Goal: Task Accomplishment & Management: Manage account settings

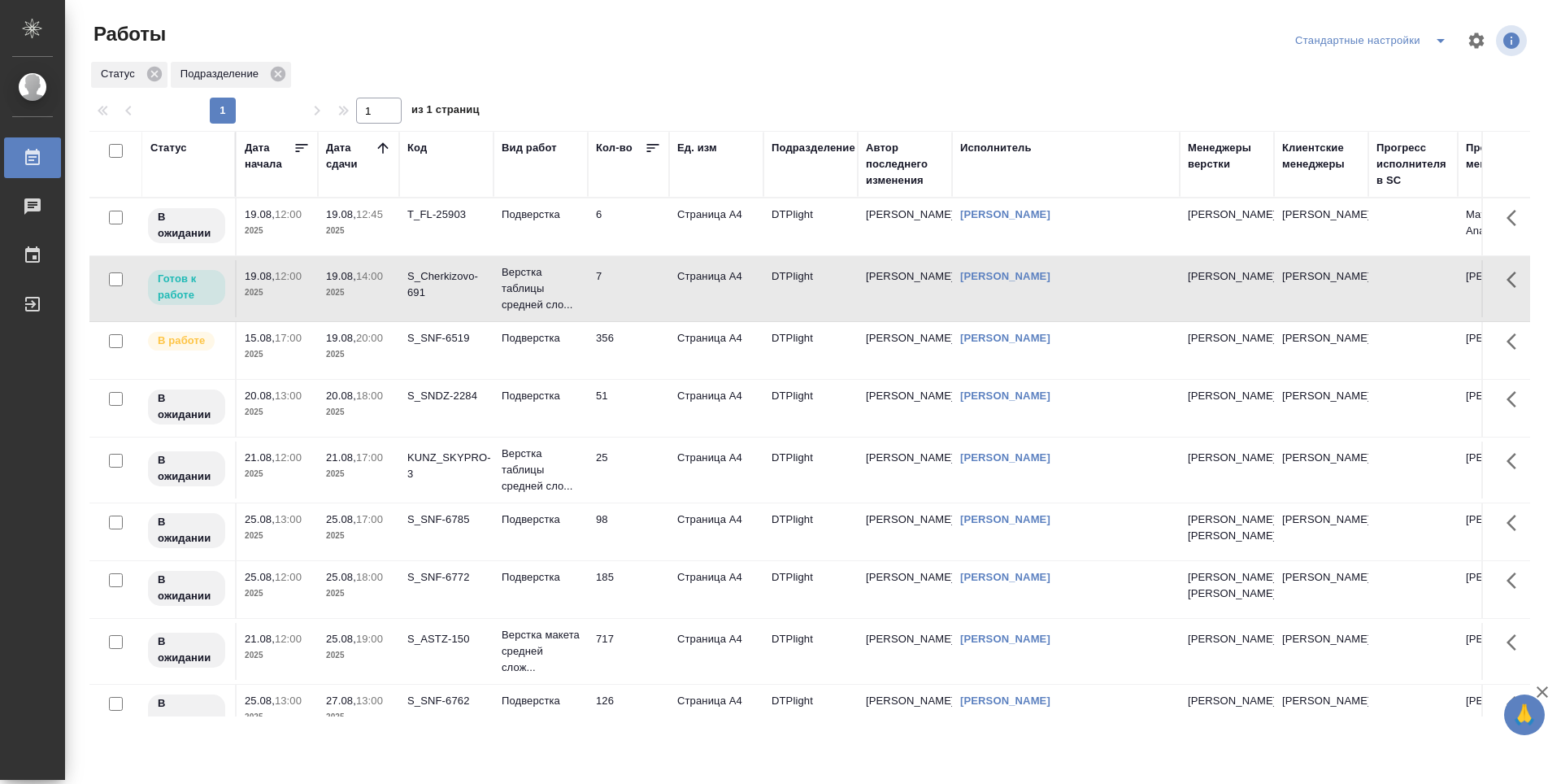
click at [377, 142] on icon at bounding box center [383, 148] width 16 height 16
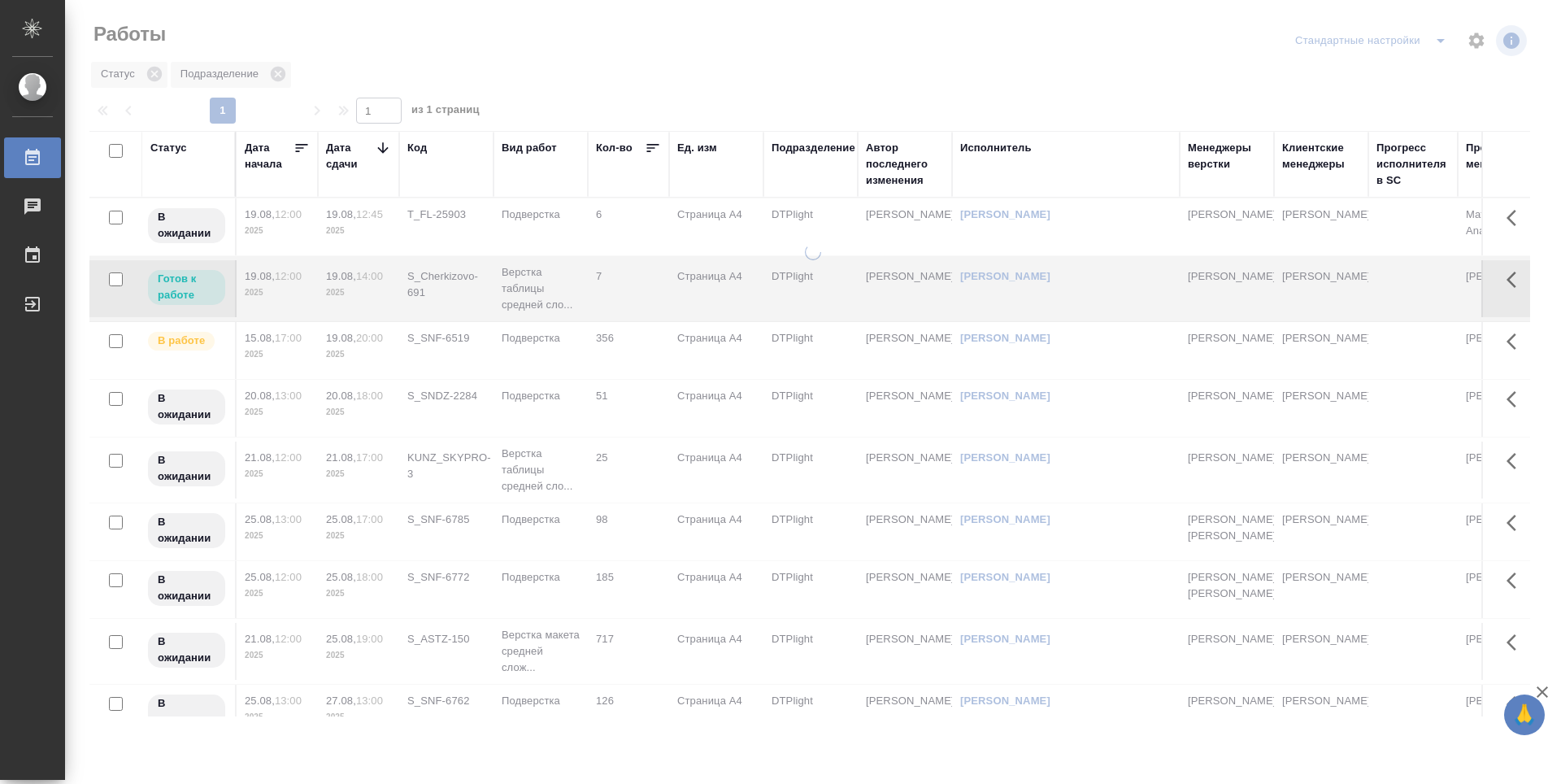
click at [377, 146] on icon at bounding box center [383, 148] width 16 height 16
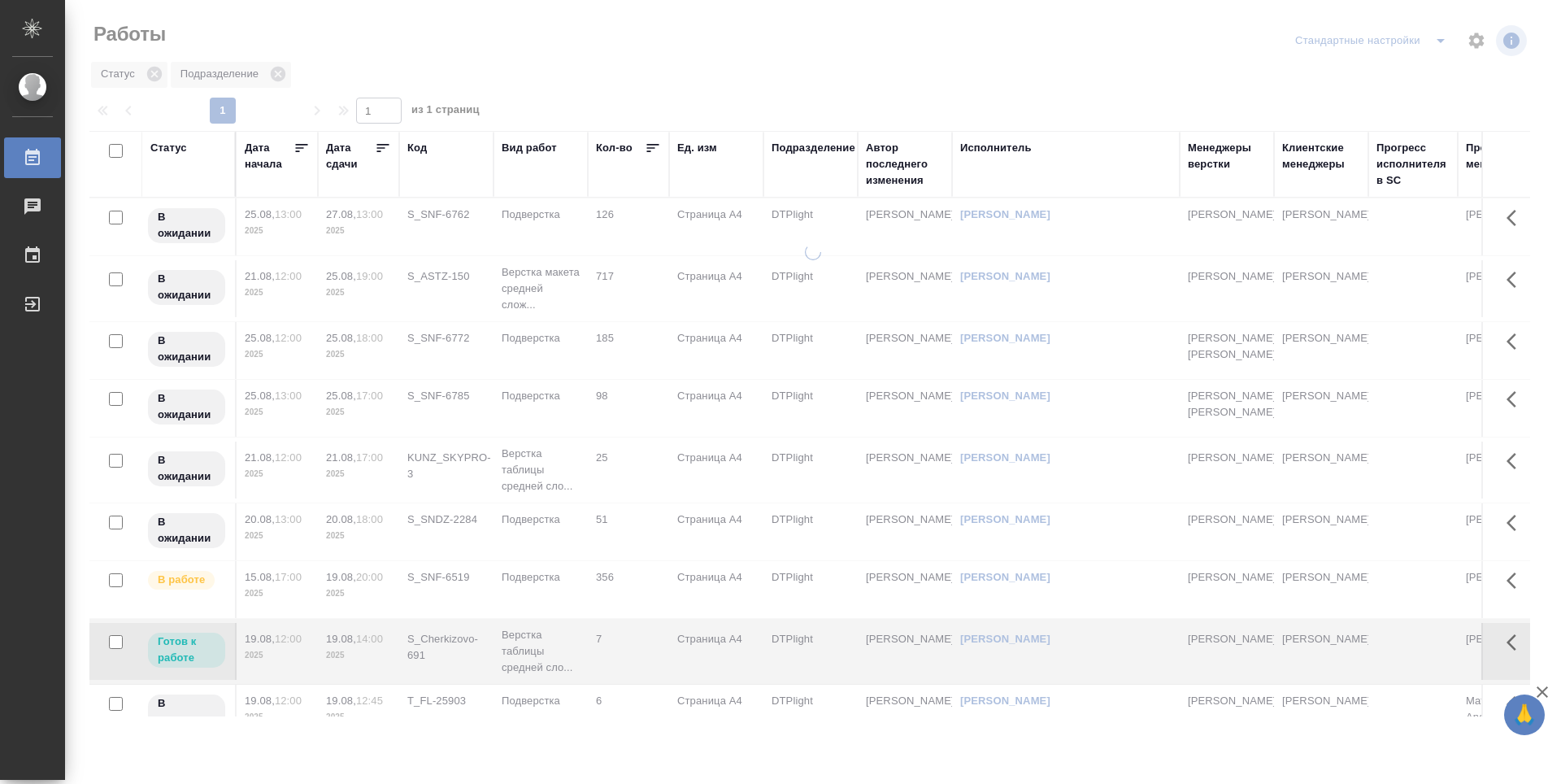
click at [377, 146] on icon at bounding box center [383, 148] width 16 height 16
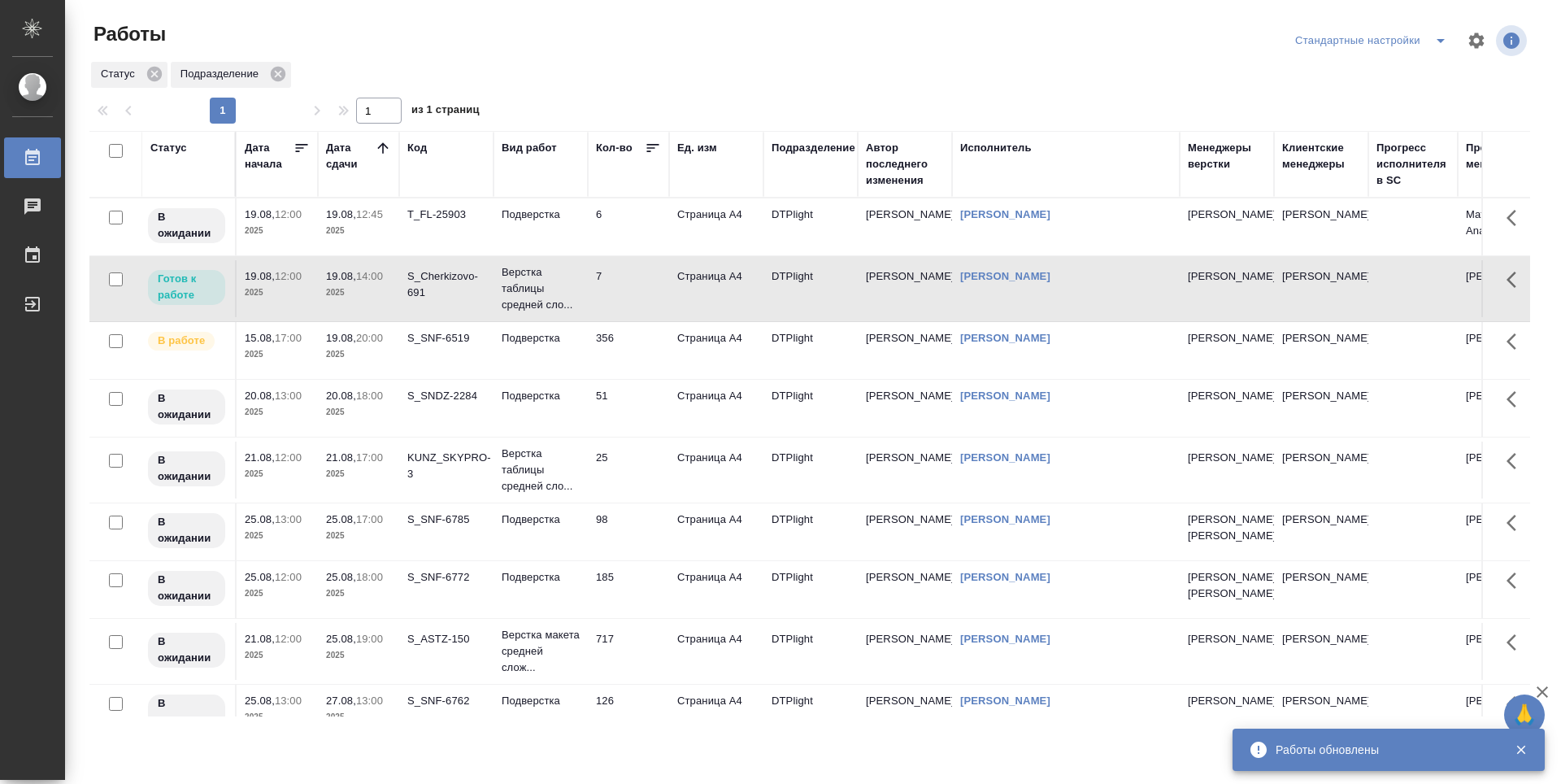
click at [611, 255] on td "356" at bounding box center [629, 226] width 81 height 57
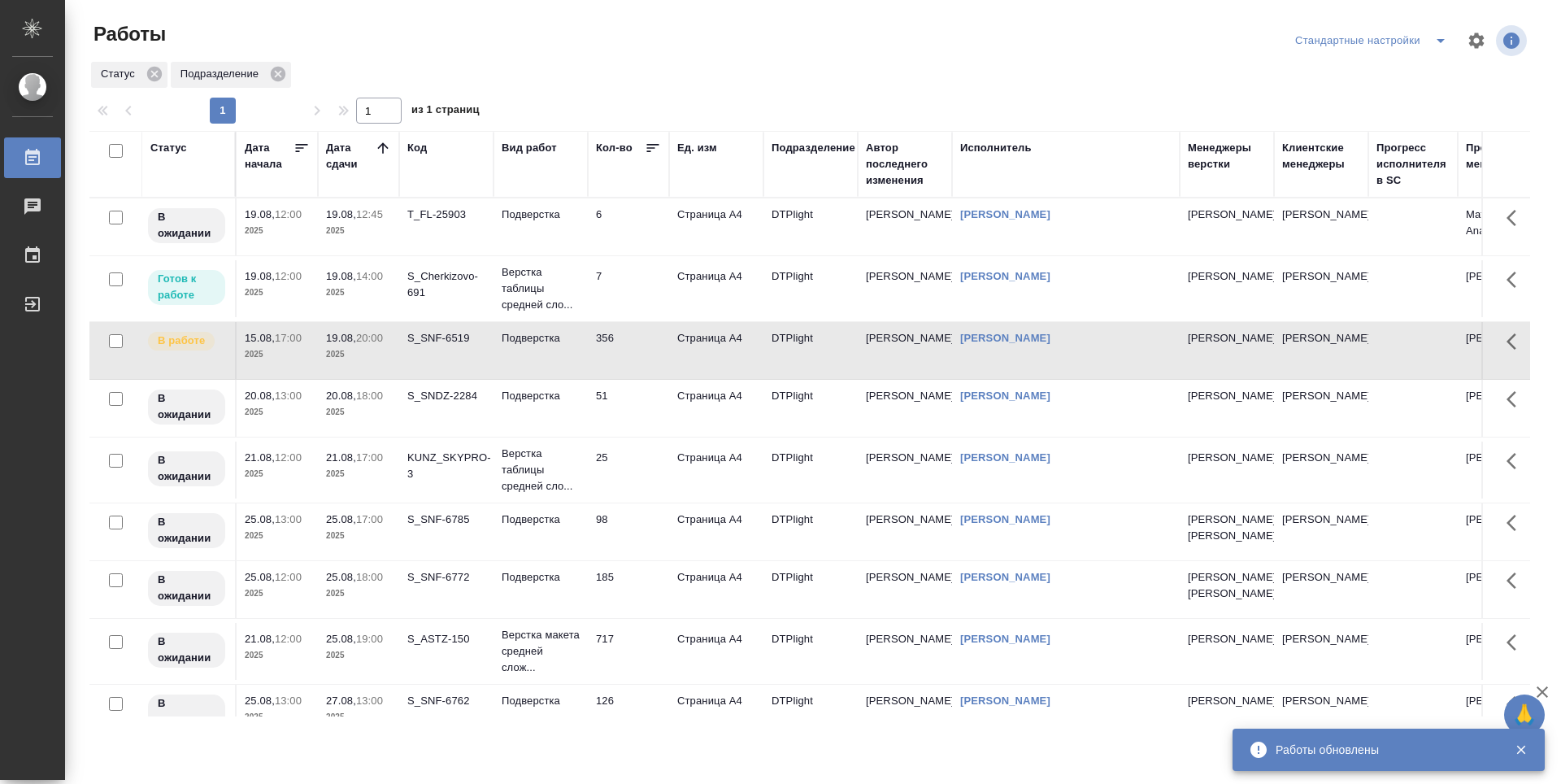
click at [638, 255] on td "51" at bounding box center [629, 226] width 81 height 57
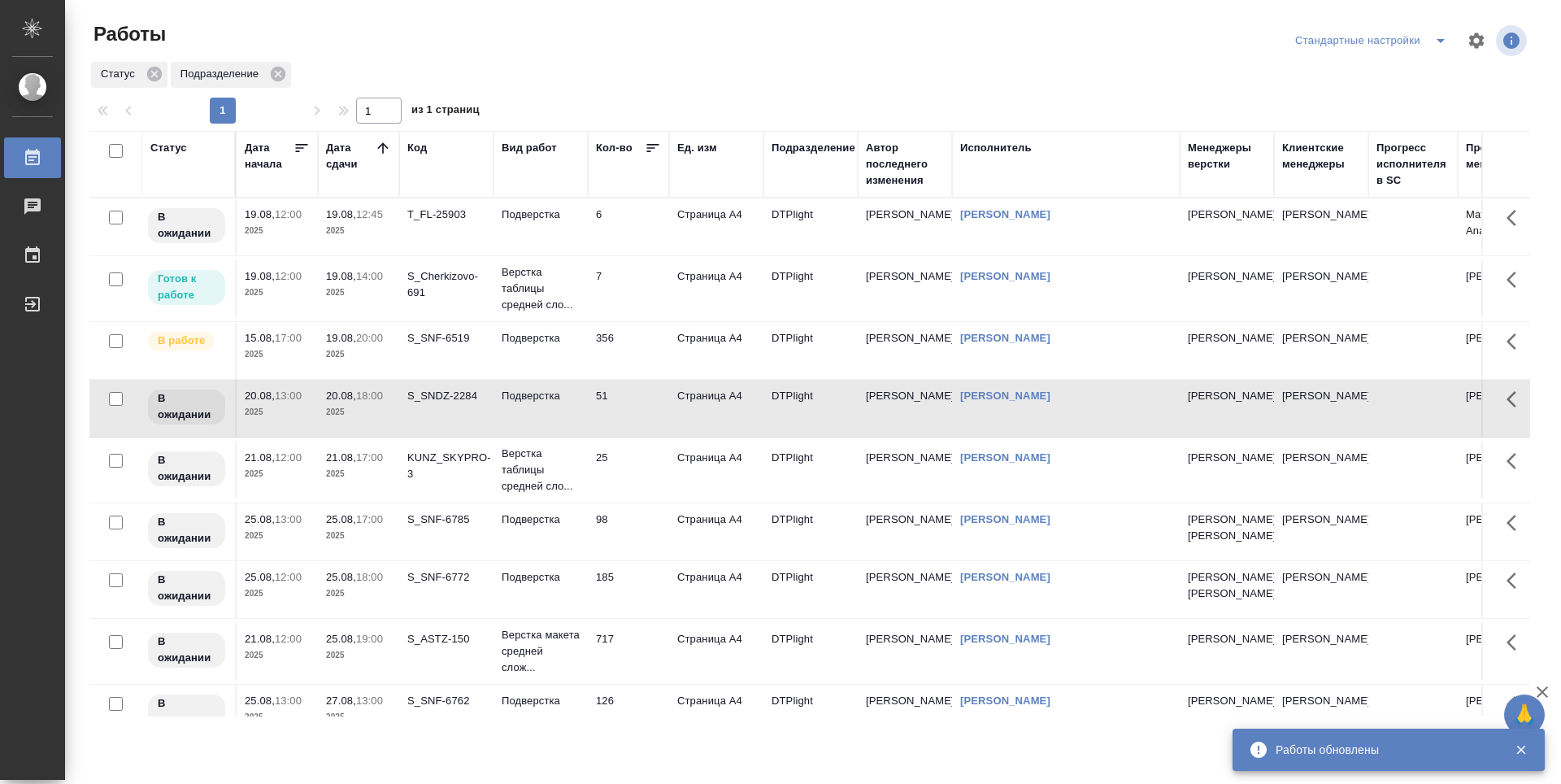
click at [369, 356] on p "2025" at bounding box center [358, 355] width 65 height 16
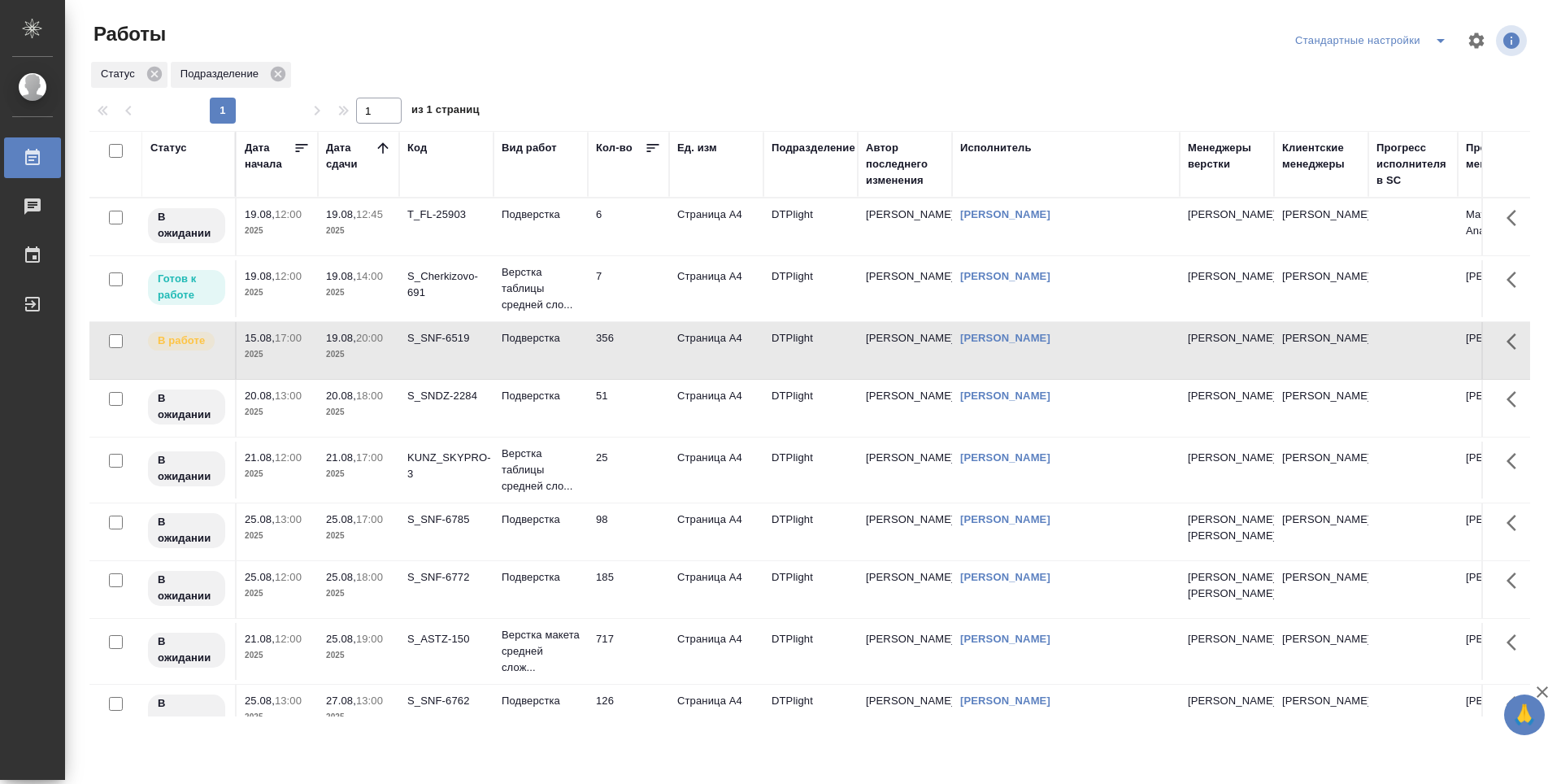
click at [372, 290] on p "2025" at bounding box center [358, 292] width 65 height 16
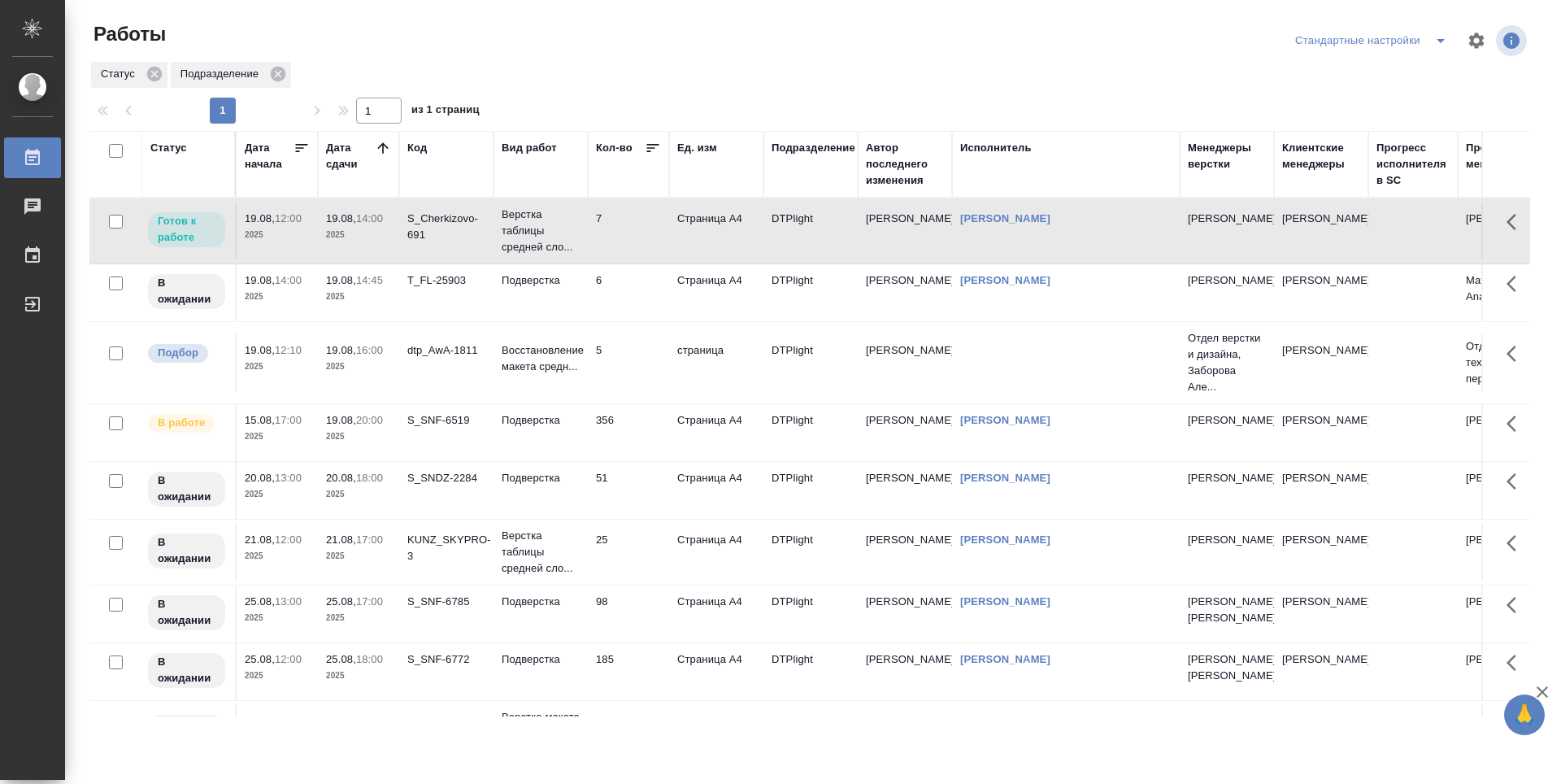
click at [382, 144] on icon at bounding box center [383, 148] width 11 height 11
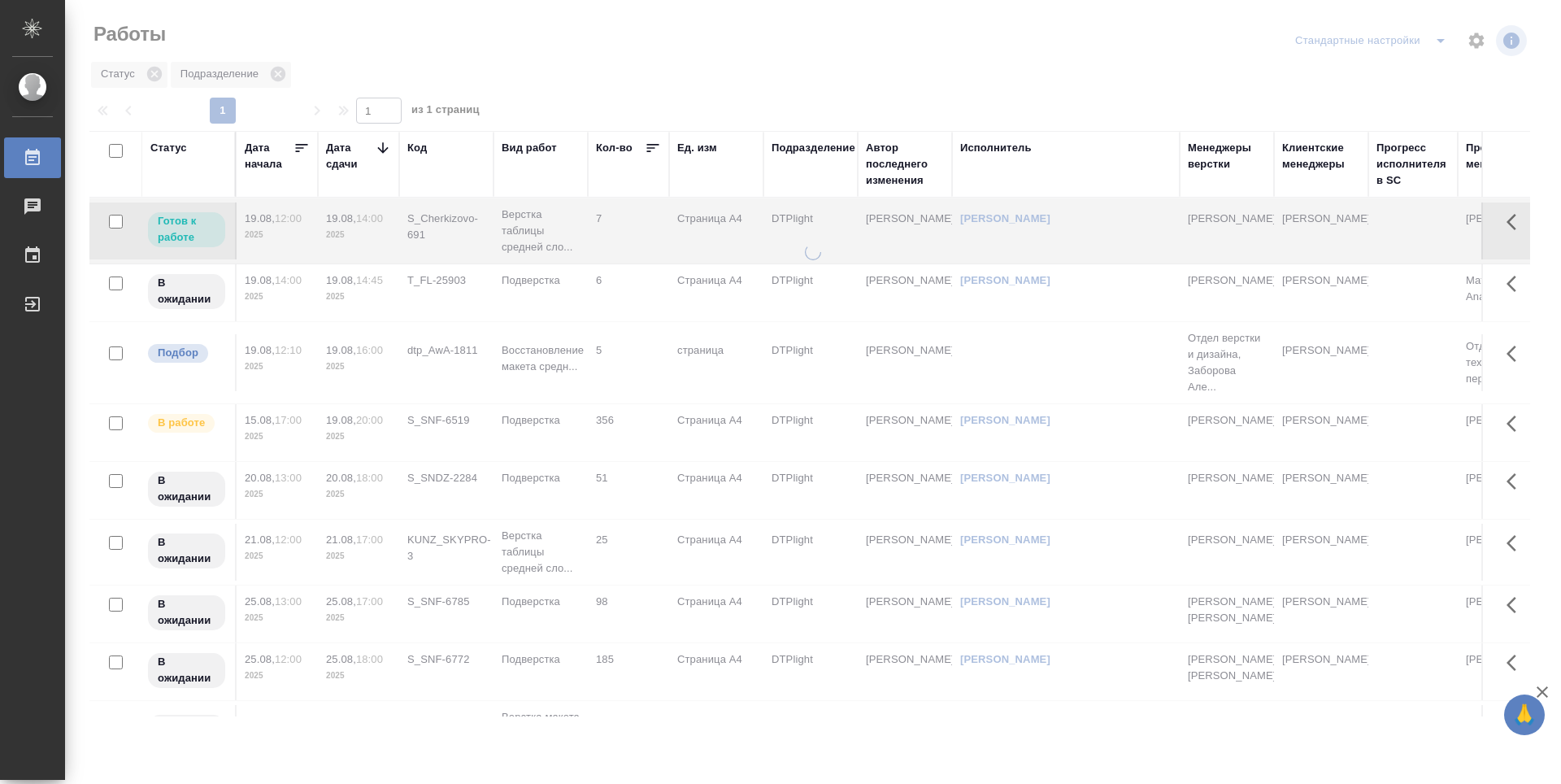
click at [382, 144] on icon at bounding box center [383, 148] width 16 height 16
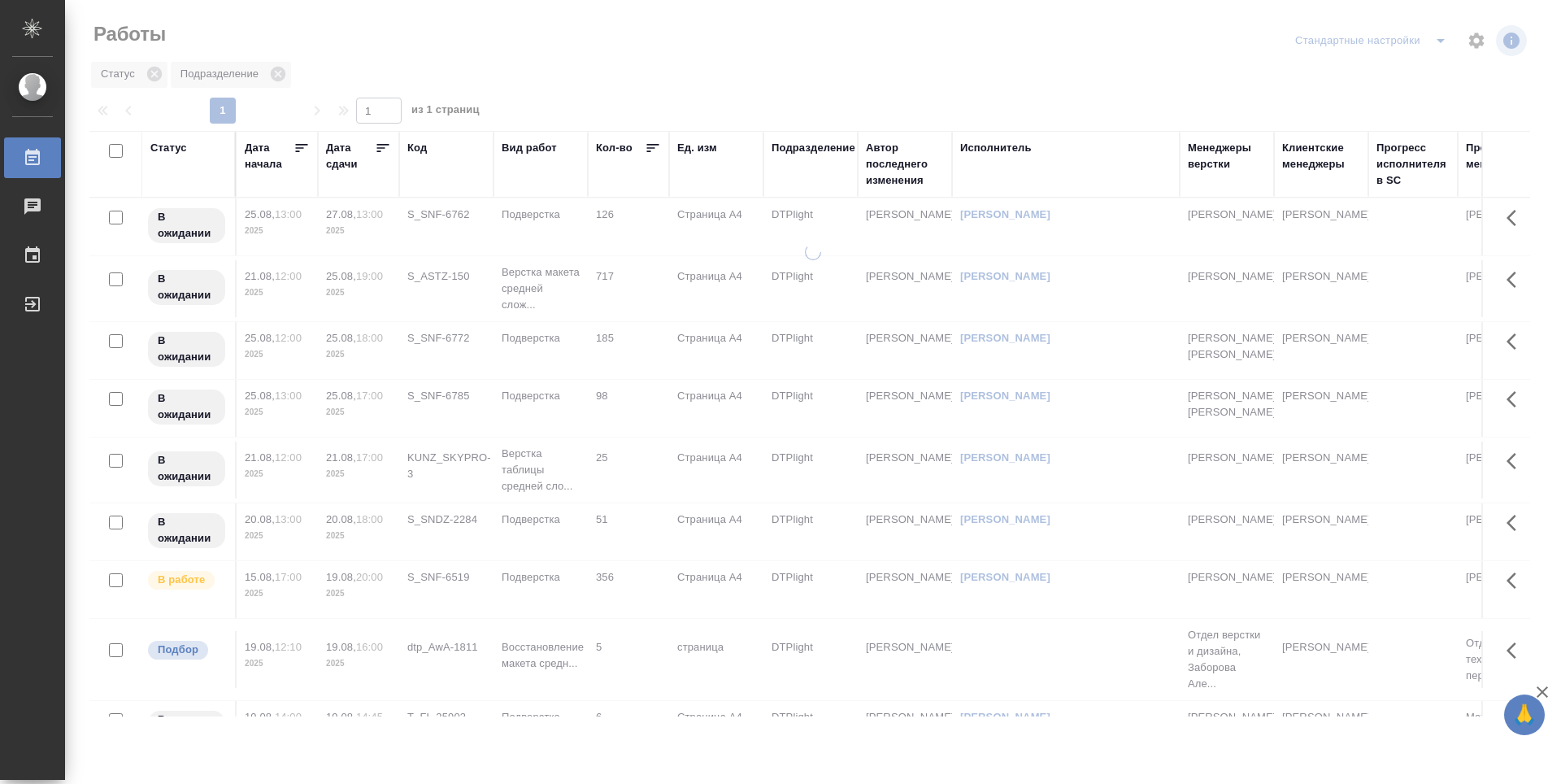
click at [382, 144] on icon at bounding box center [383, 147] width 13 height 8
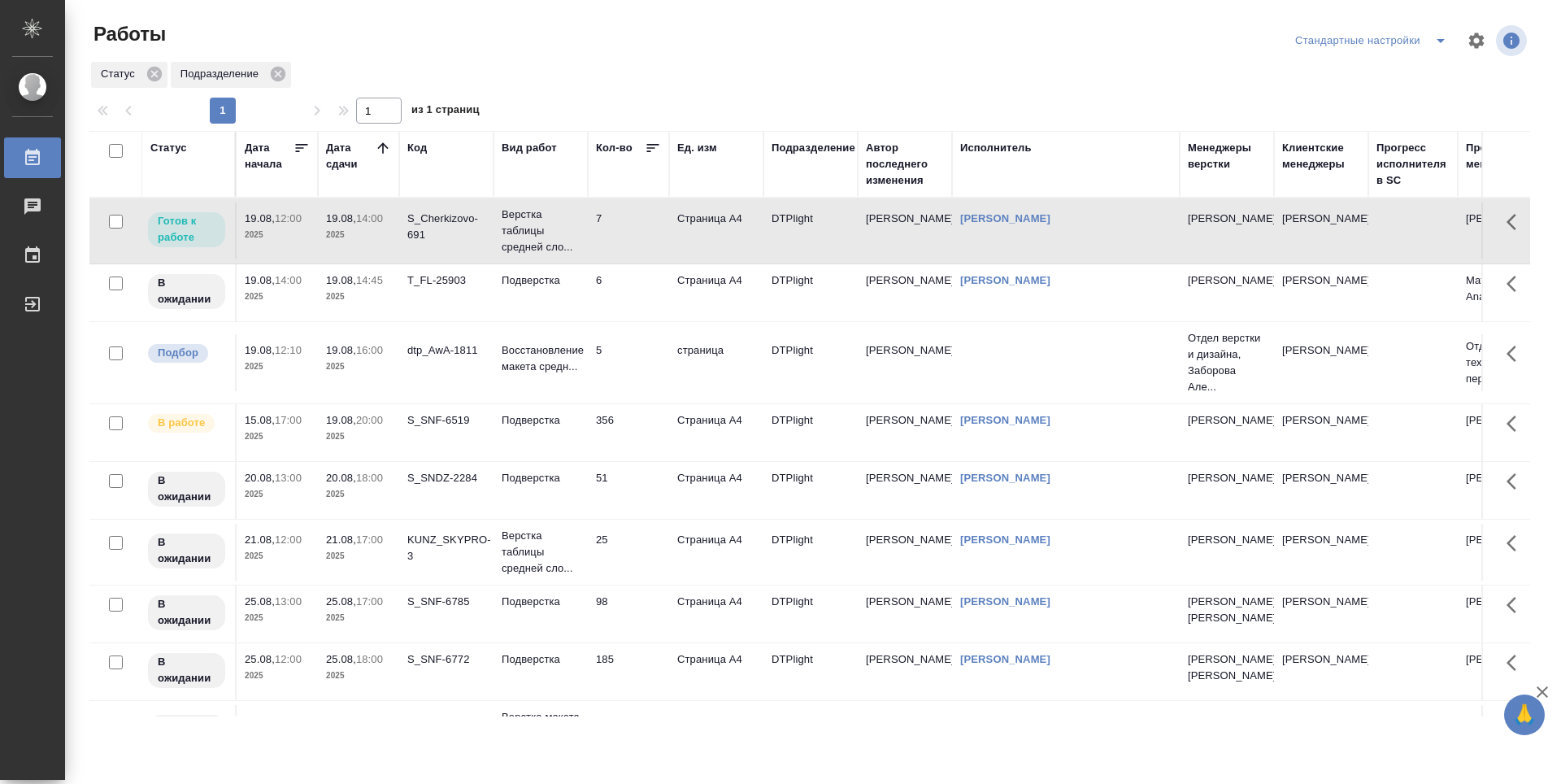
click at [642, 237] on td "7" at bounding box center [629, 230] width 81 height 57
click at [633, 259] on td "6" at bounding box center [629, 230] width 81 height 57
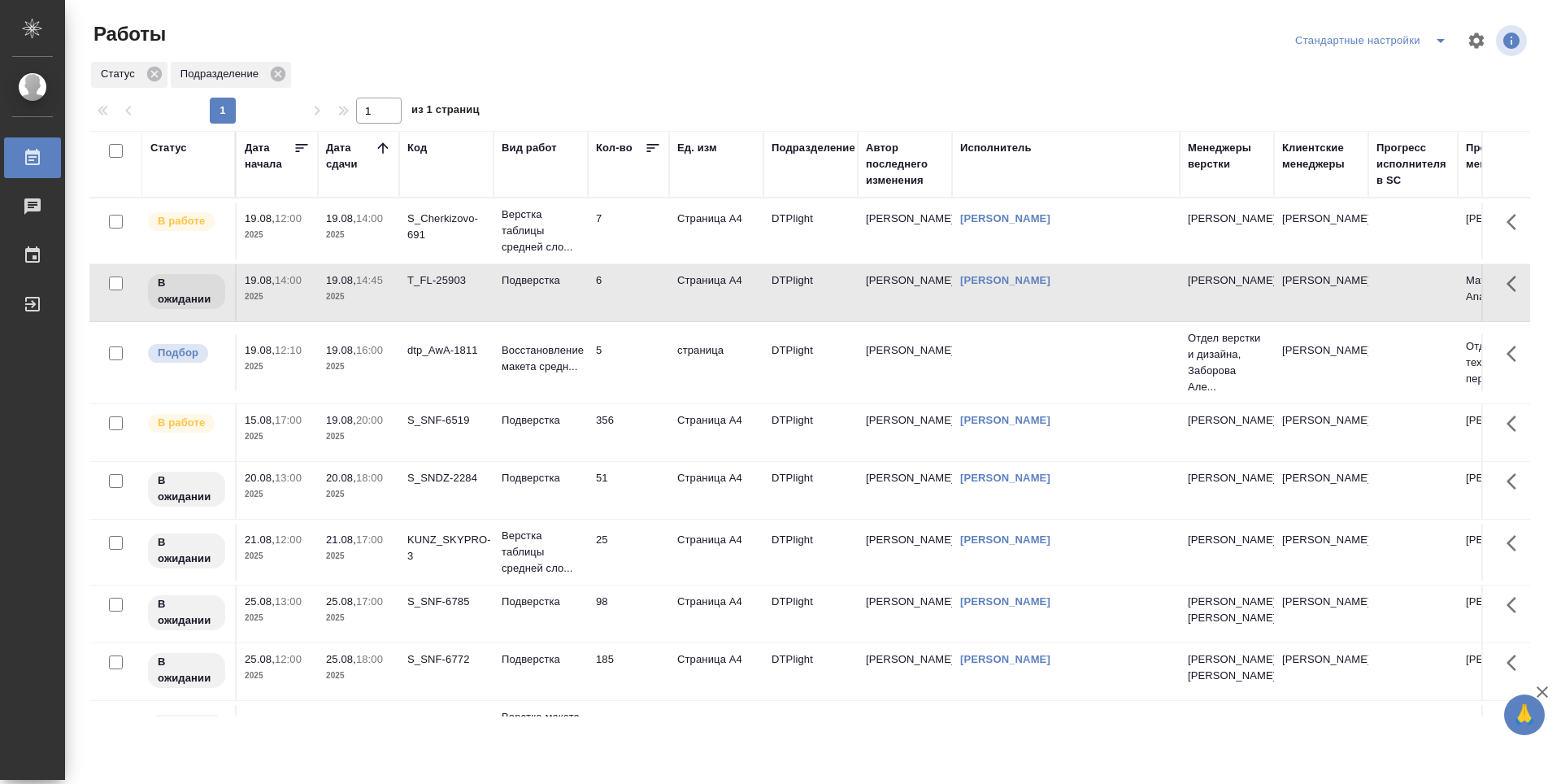
click at [480, 259] on td "S_SNF-6519" at bounding box center [446, 230] width 95 height 57
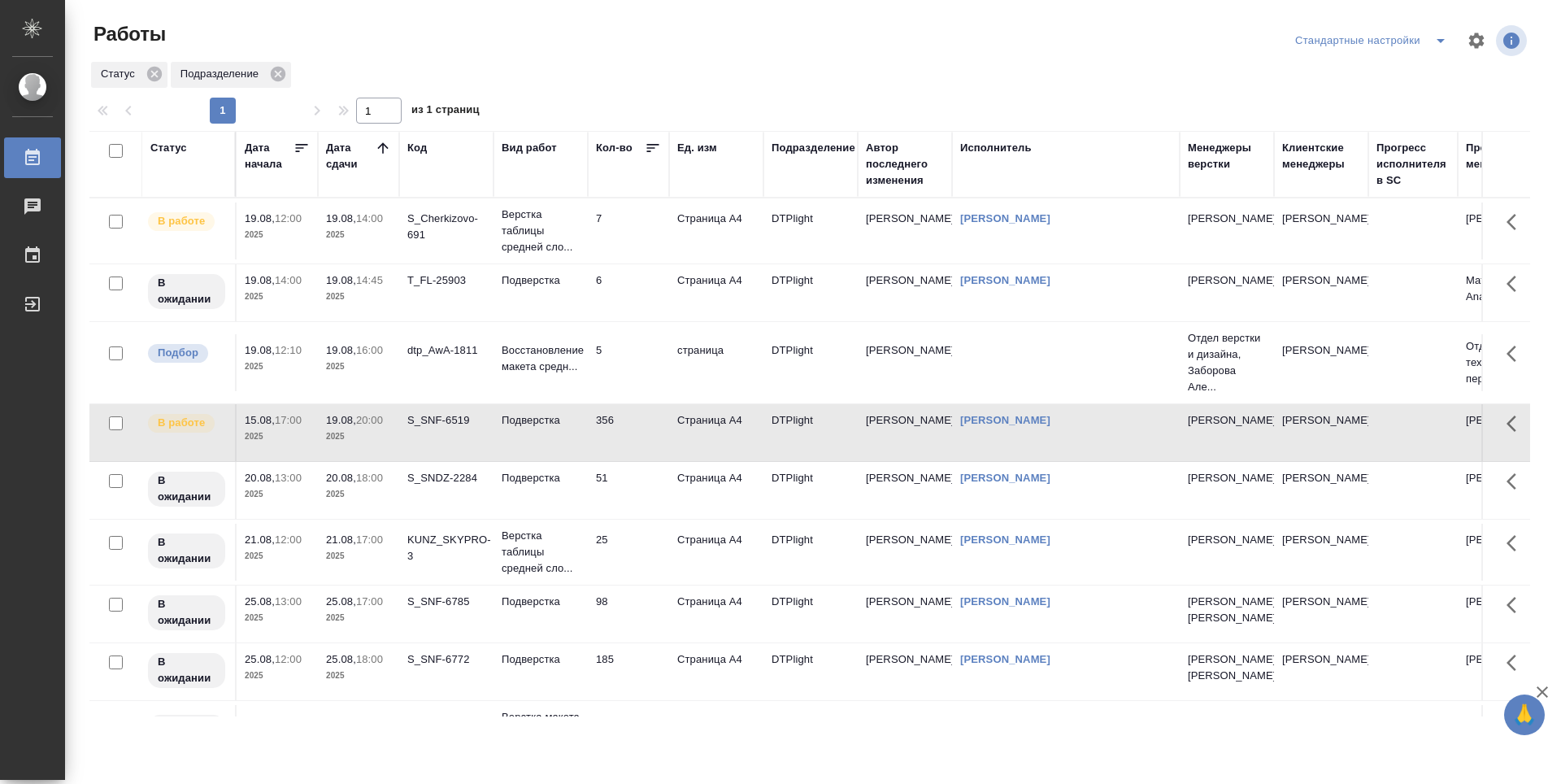
click at [538, 247] on p "Верстка таблицы средней сло..." at bounding box center [540, 231] width 79 height 49
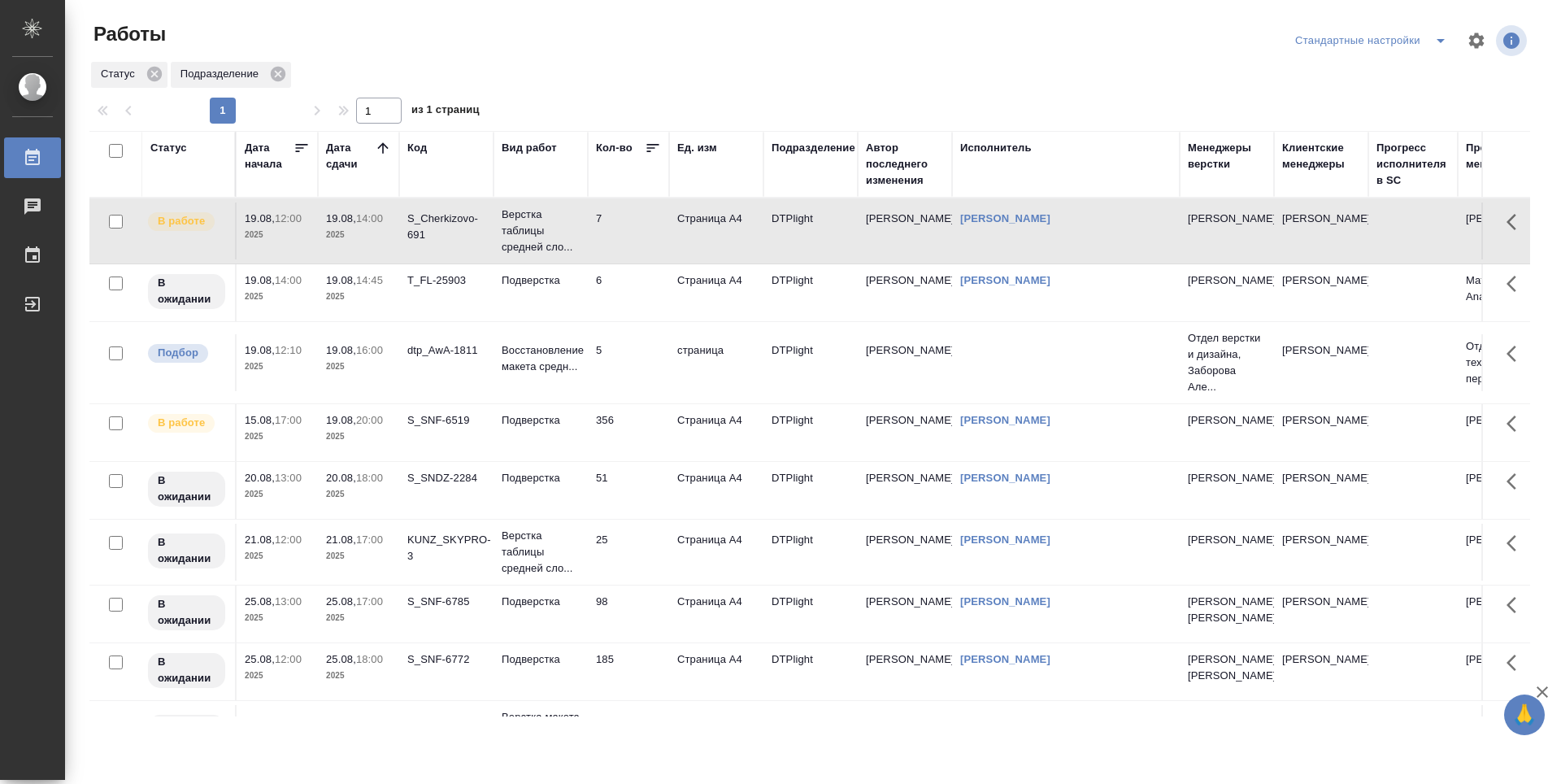
click at [437, 259] on td "dtp_AwA-1811" at bounding box center [446, 230] width 95 height 57
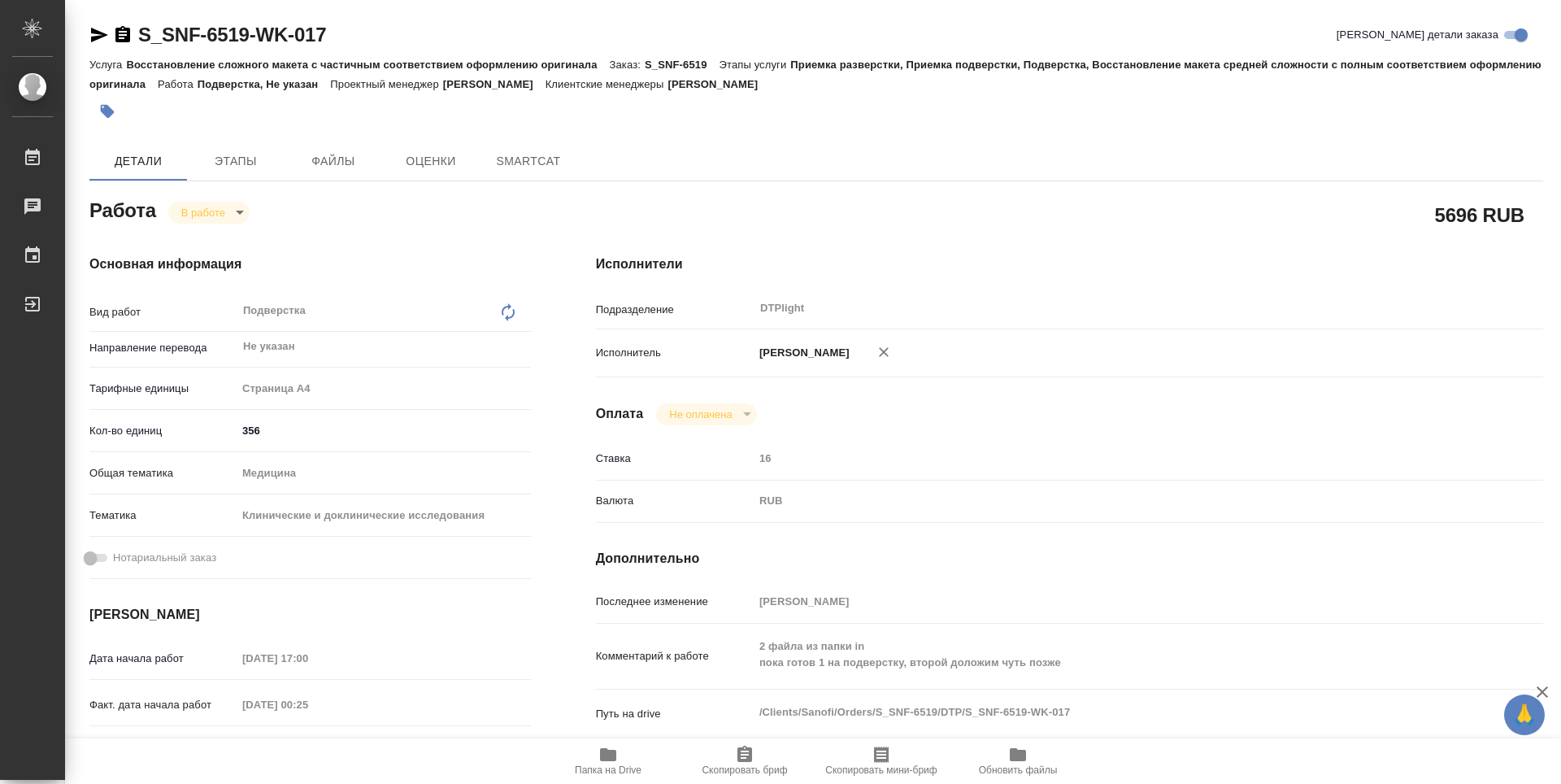
type textarea "x"
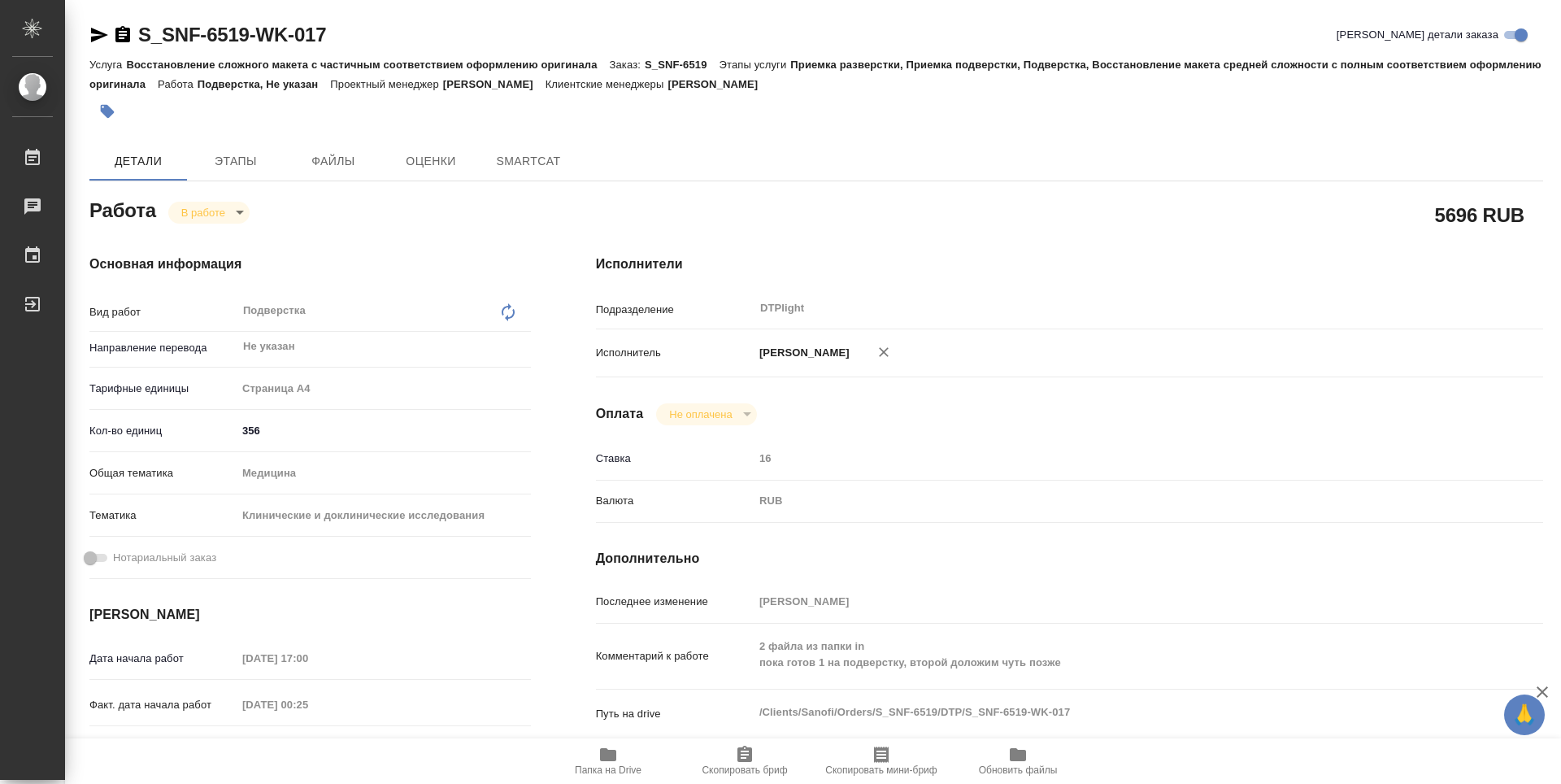
type textarea "x"
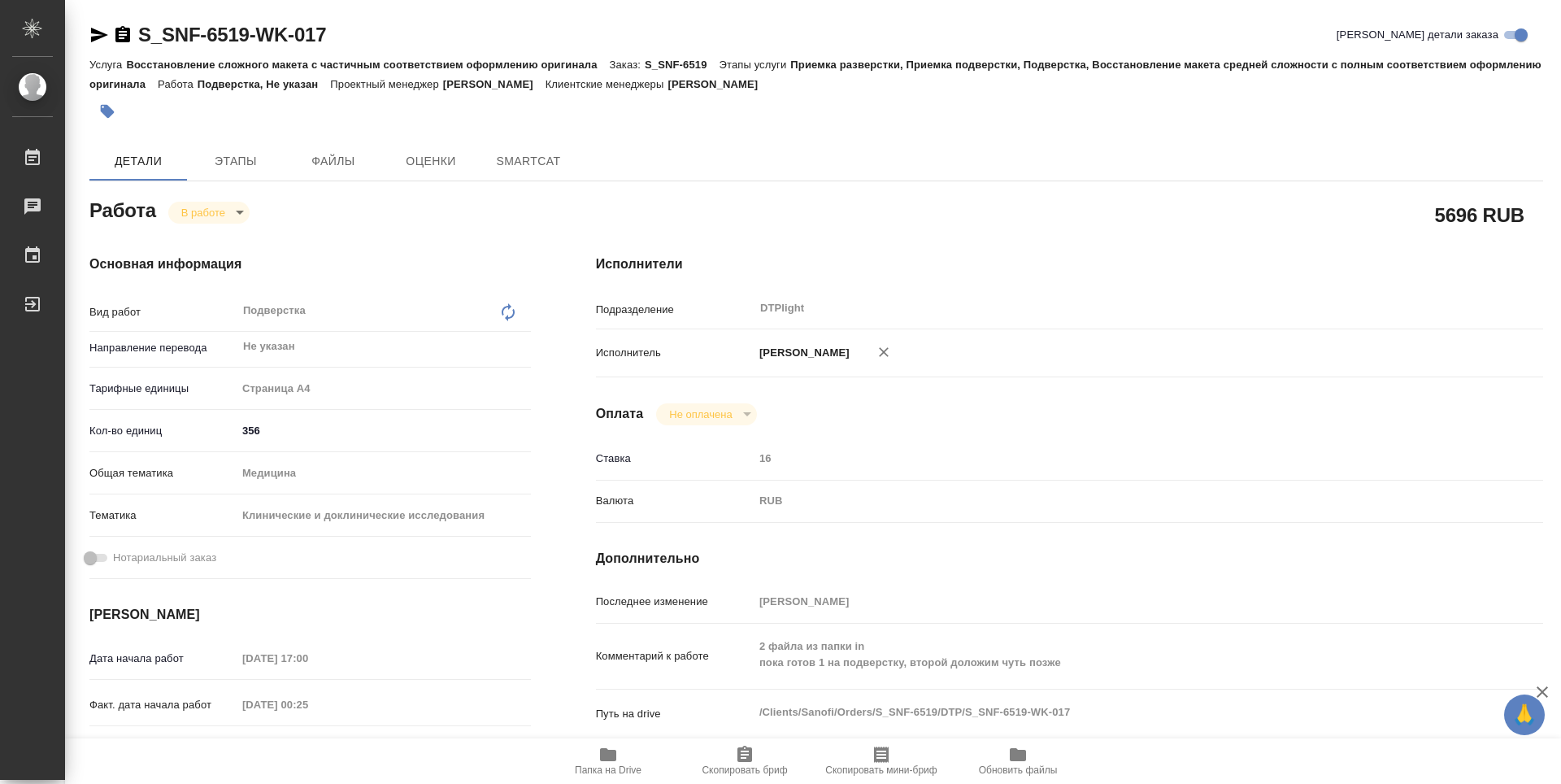
type textarea "x"
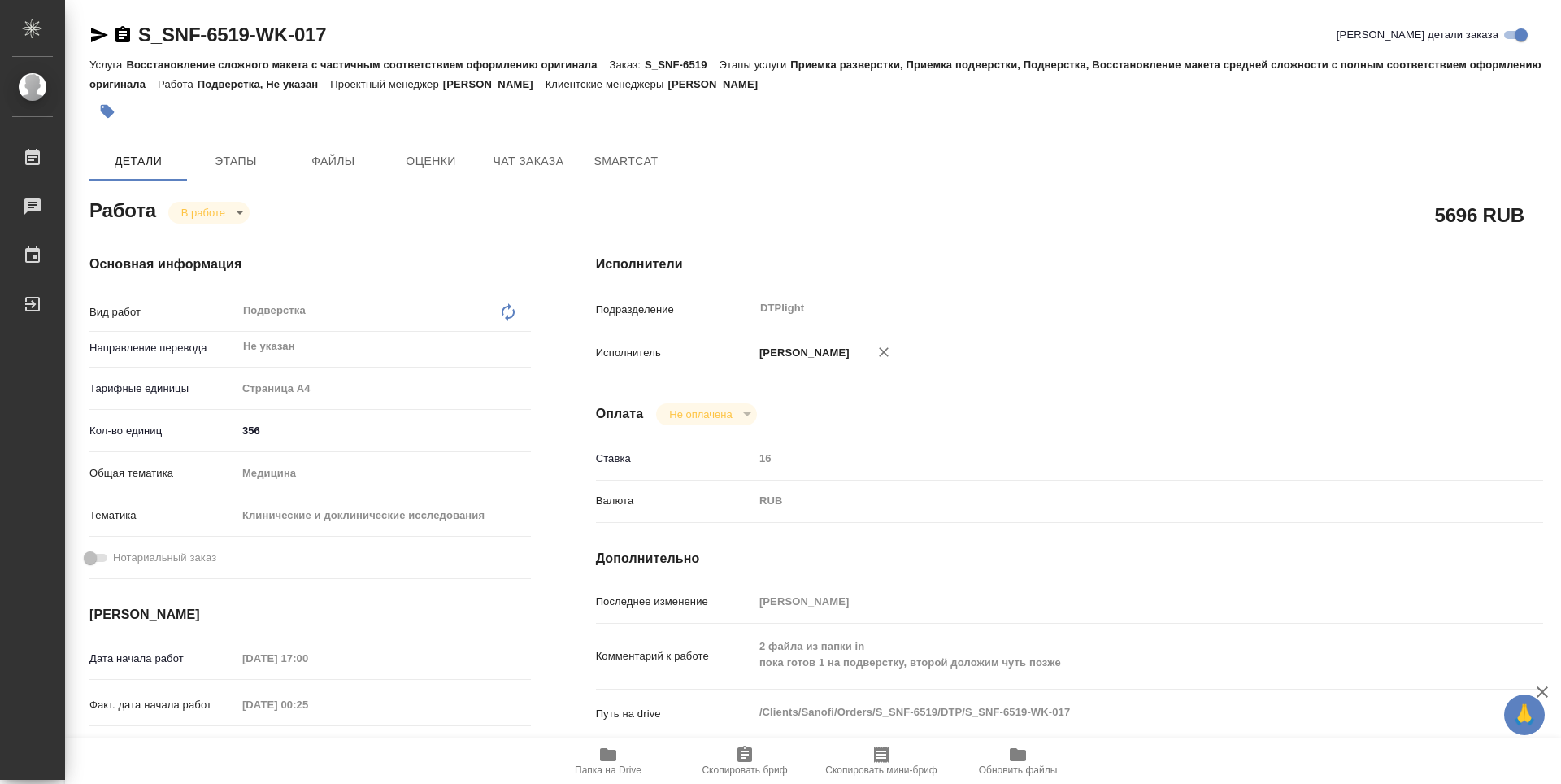
click at [618, 765] on span "Папка на Drive" at bounding box center [608, 770] width 67 height 12
type textarea "x"
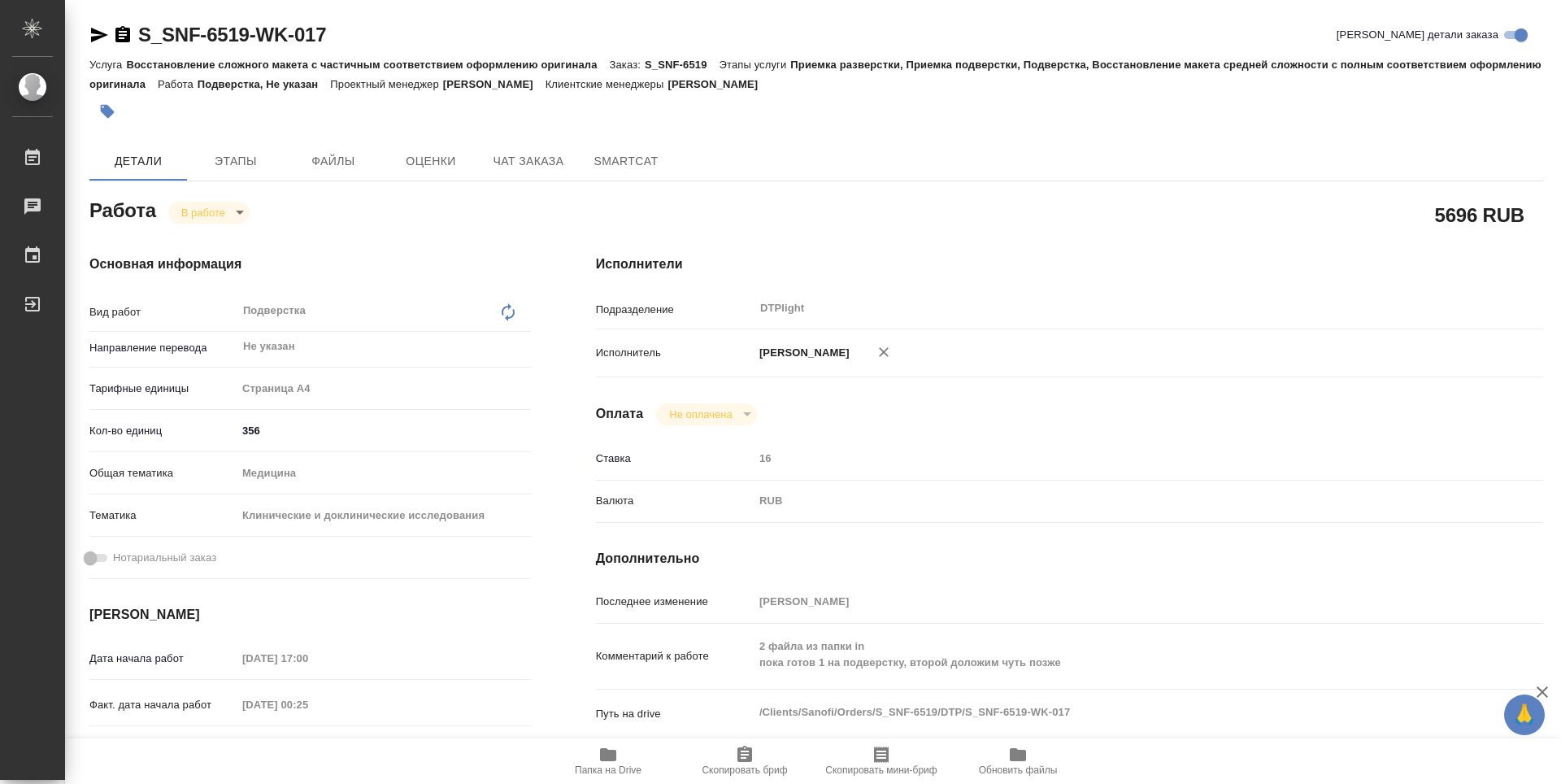
type textarea "x"
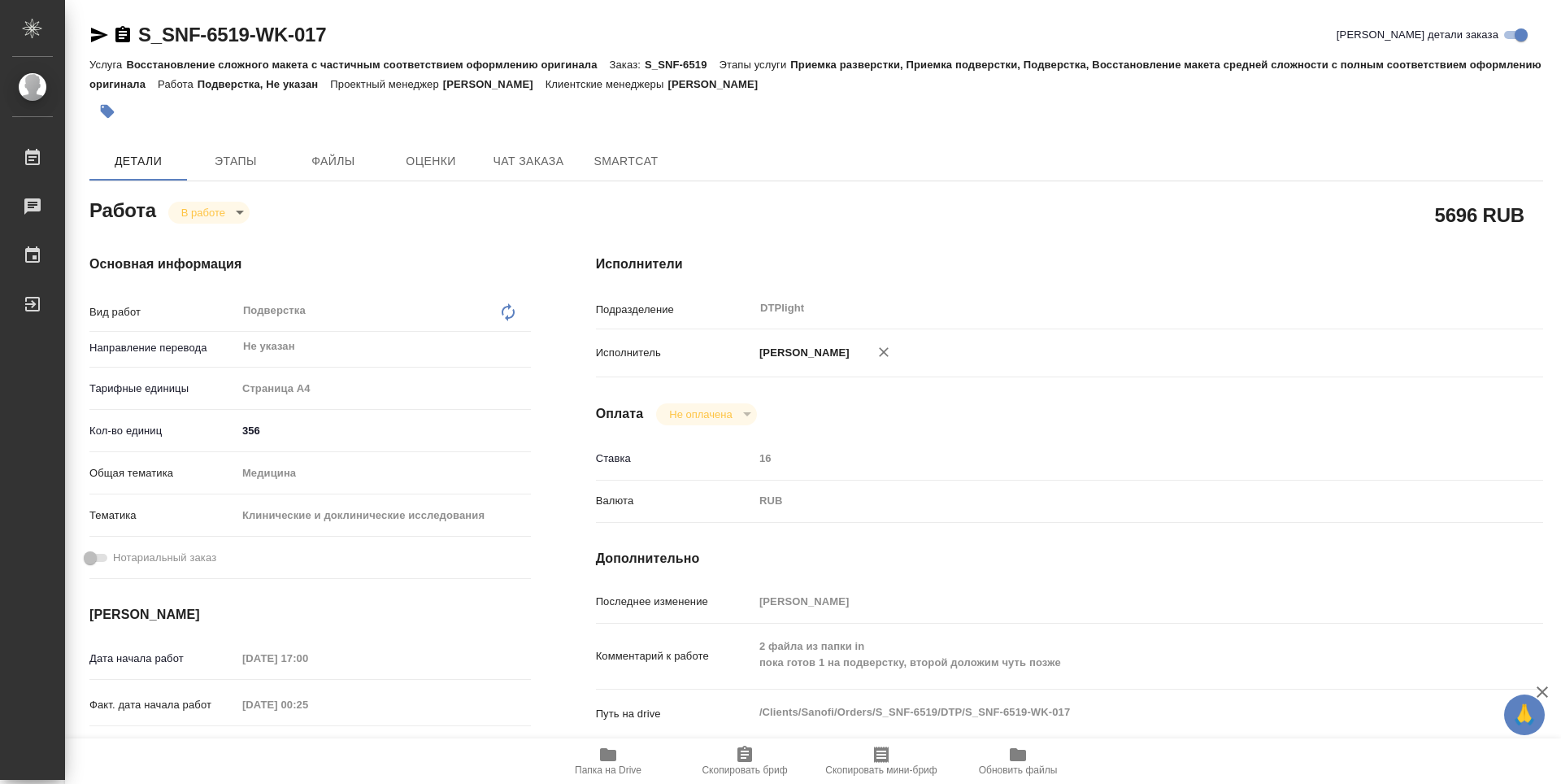
type textarea "x"
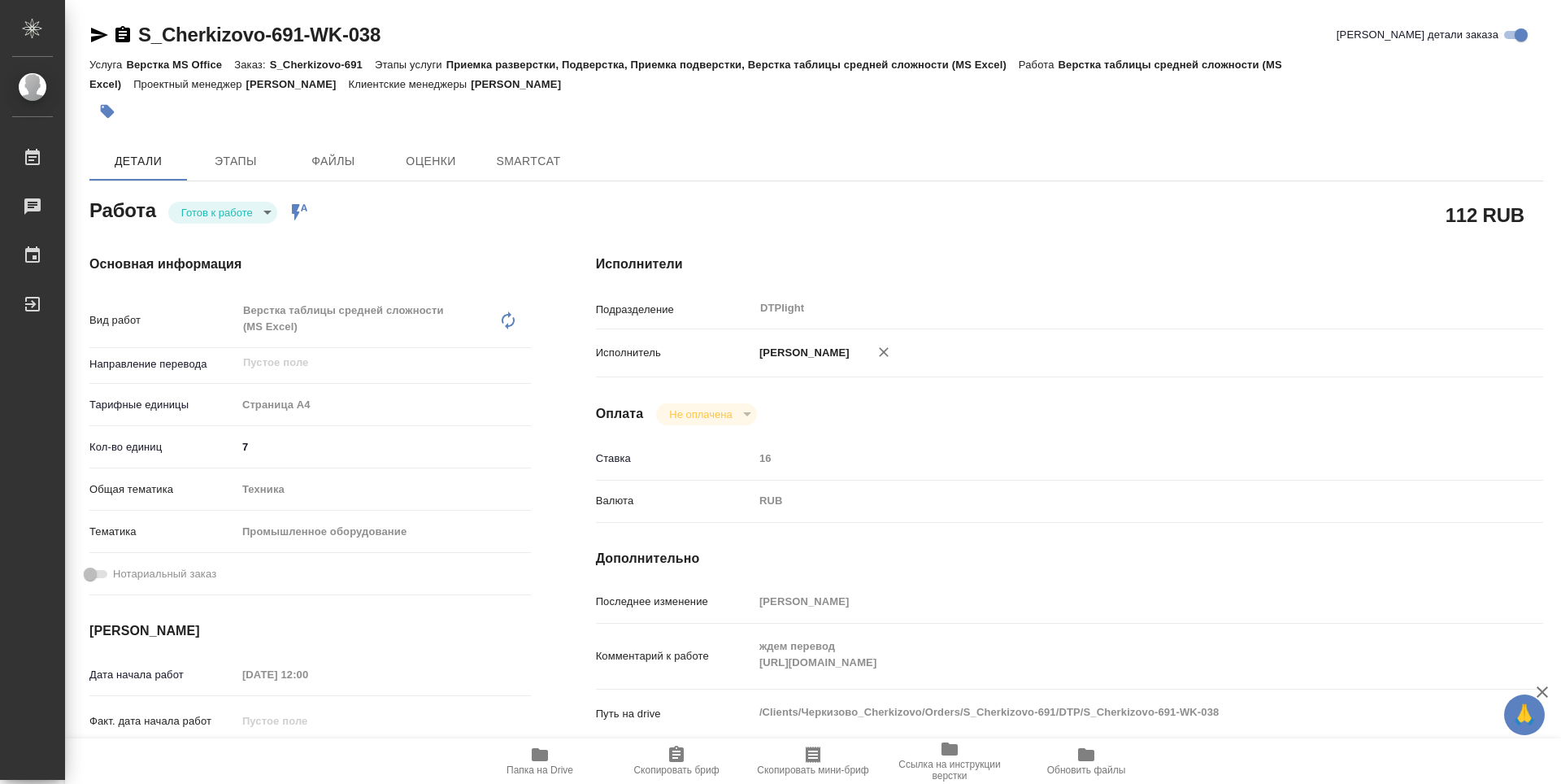
type textarea "x"
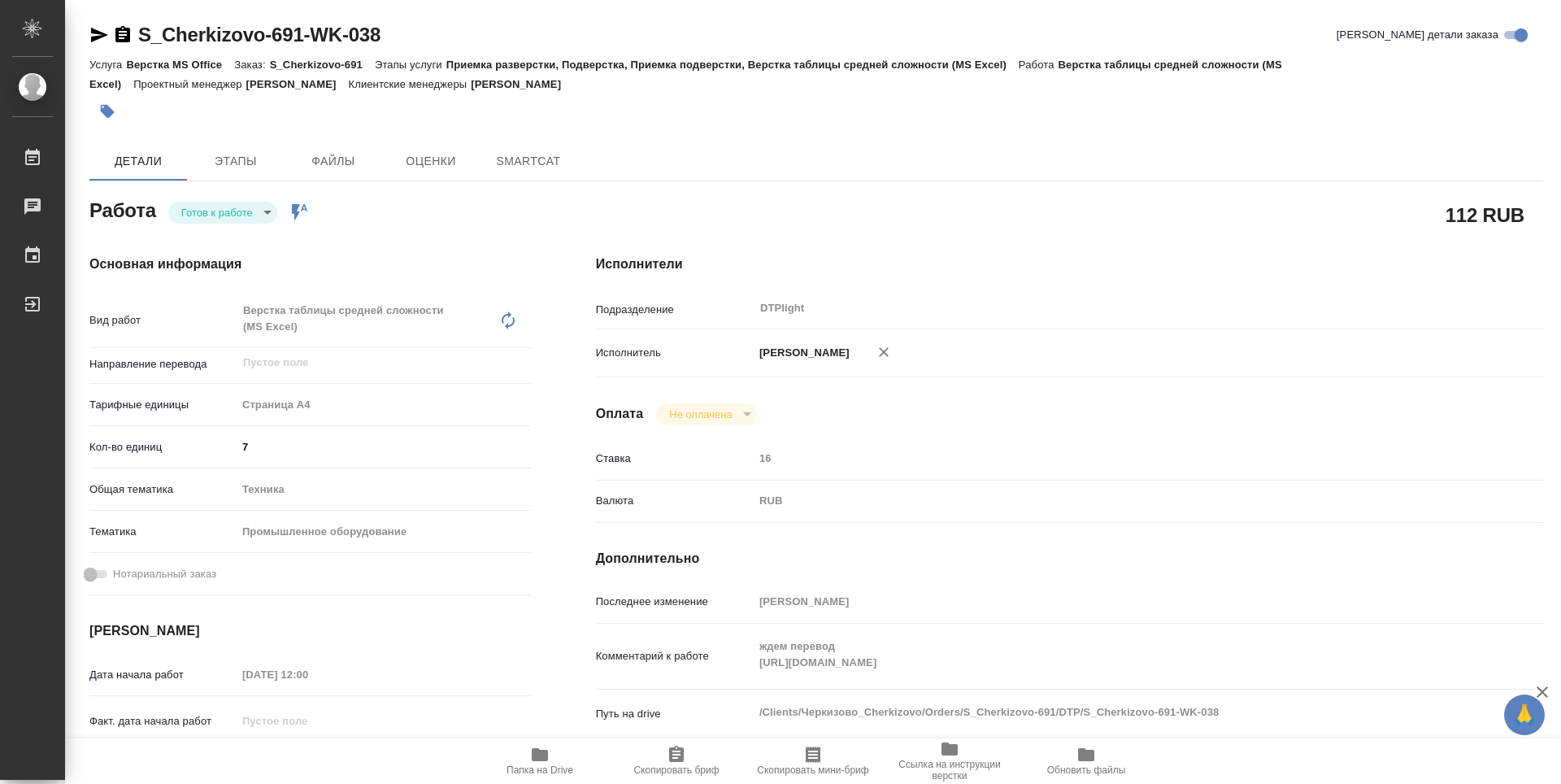
type textarea "x"
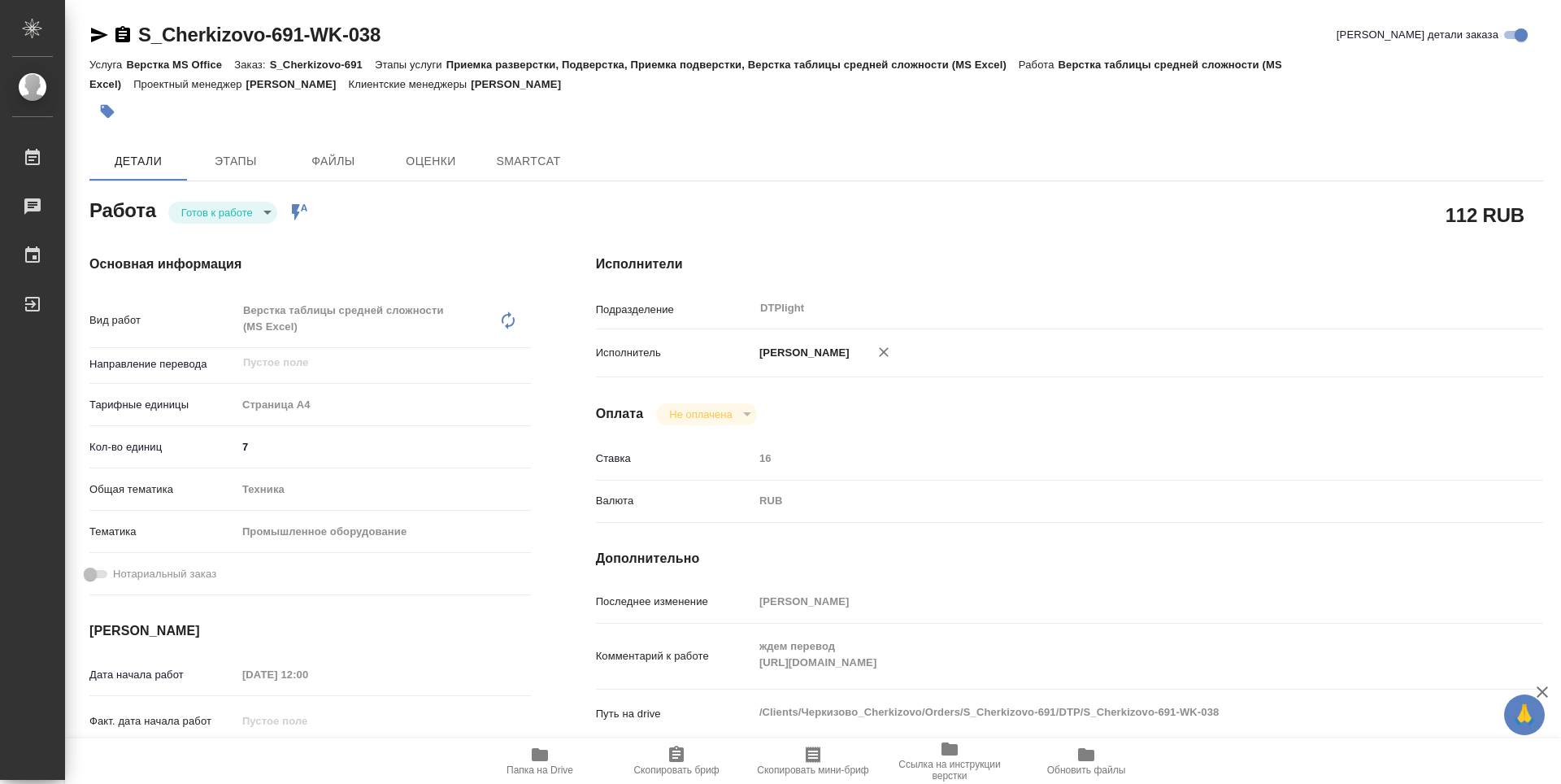
type textarea "x"
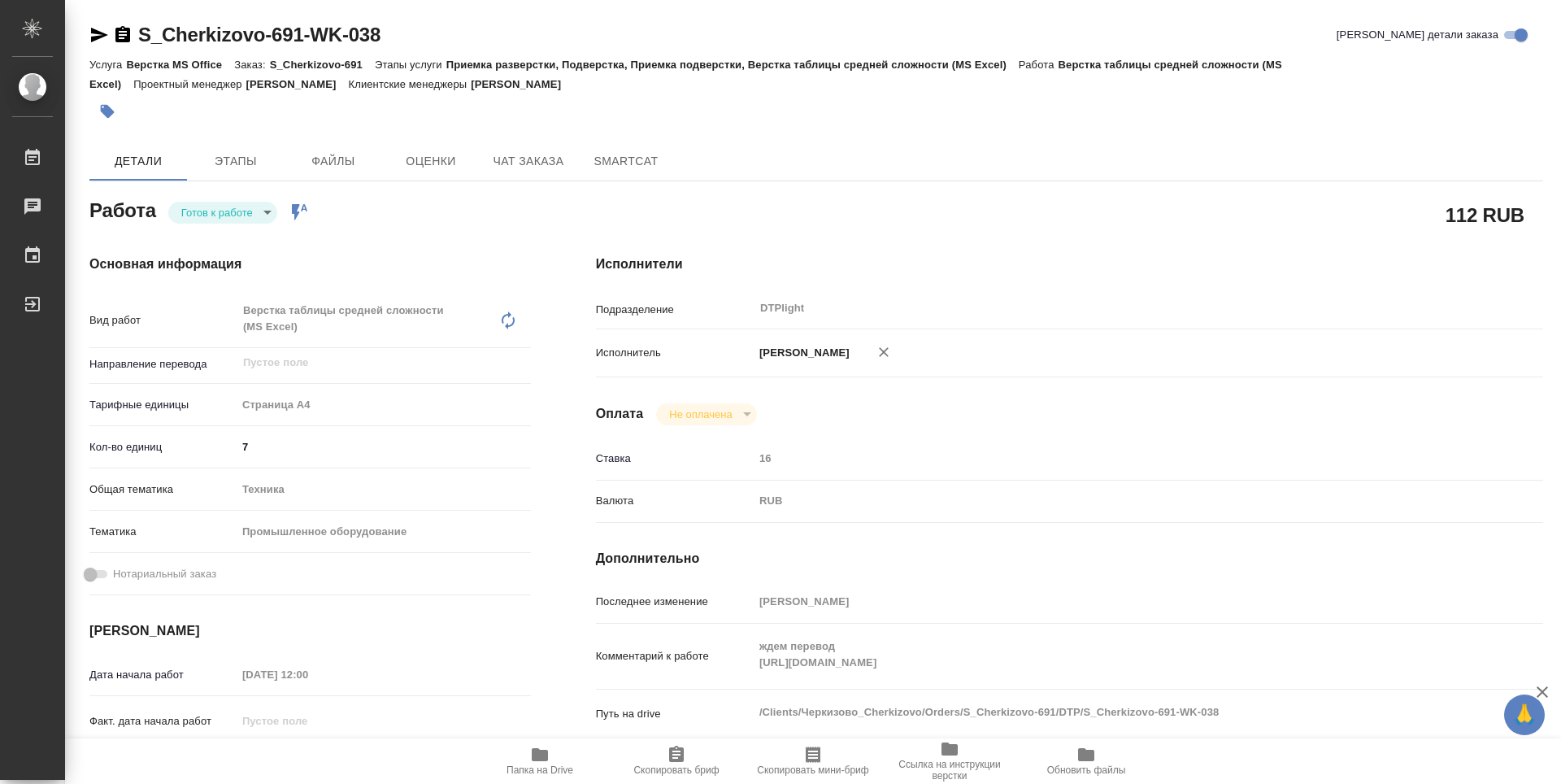
type textarea "x"
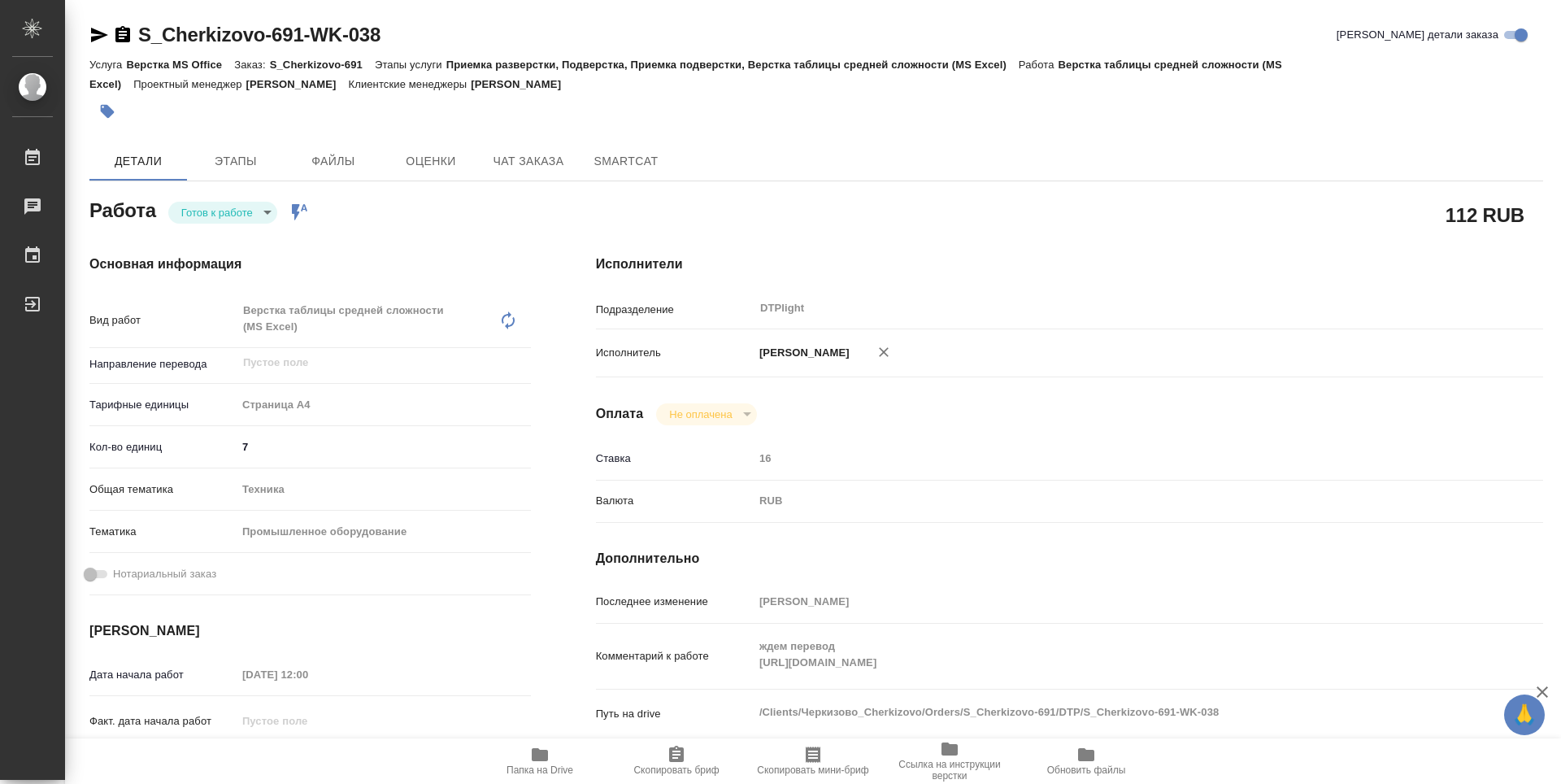
type textarea "x"
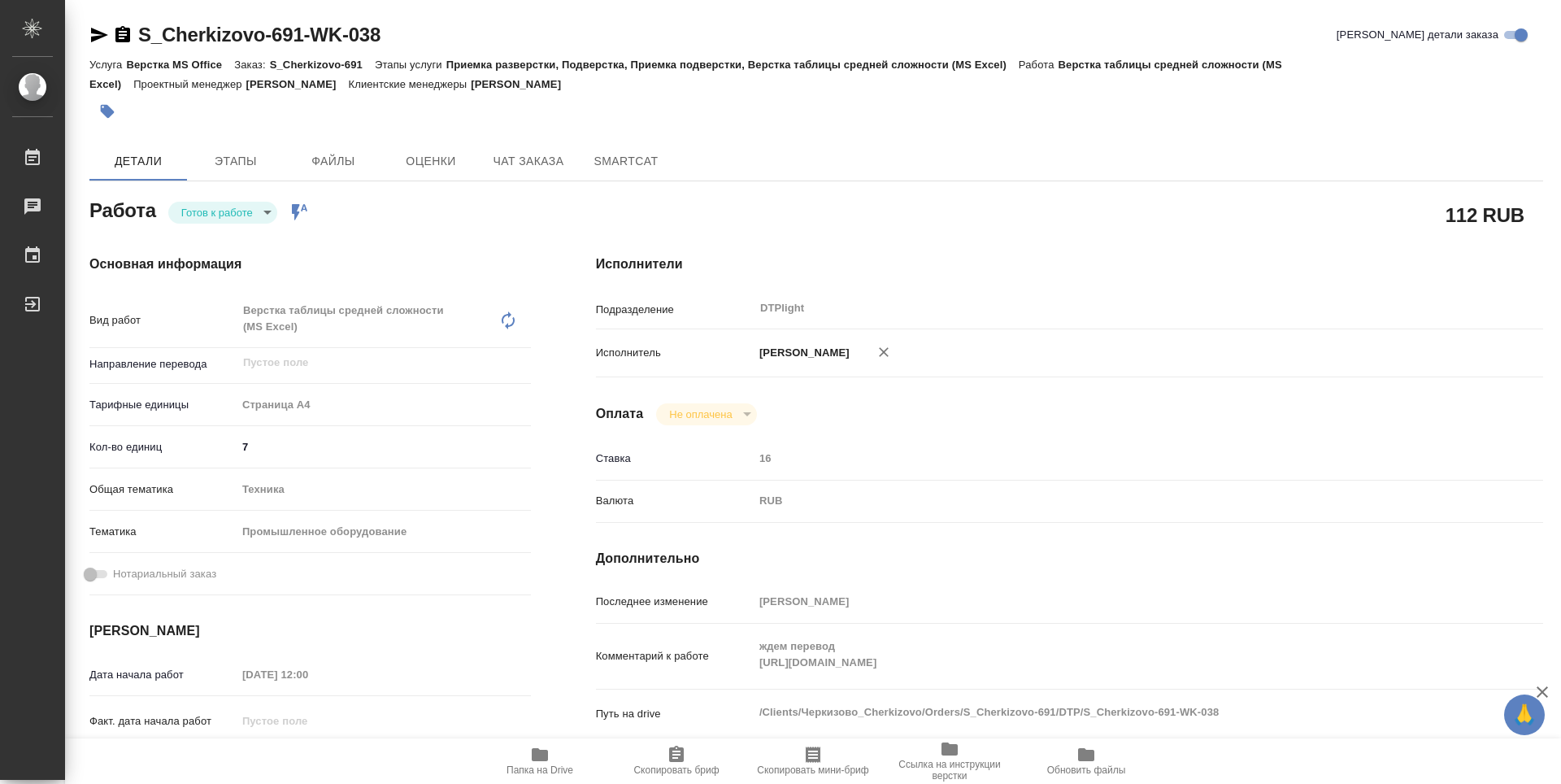
click at [744, 677] on div "Комментарий к работе ждем перевод https://drive.awatera.com/s/STPjpL2ydpsZGxE x" at bounding box center [1070, 656] width 947 height 52
click at [541, 774] on span "Папка на Drive" at bounding box center [540, 770] width 67 height 12
click at [124, 35] on icon "button" at bounding box center [123, 35] width 20 height 20
click at [264, 214] on body "🙏 .cls-1 fill:#fff; AWATERA Guselnikov Roman Работы 0 Чаты График Выйти S_Cherk…" at bounding box center [780, 392] width 1561 height 784
click at [222, 111] on button "В работе" at bounding box center [204, 102] width 45 height 18
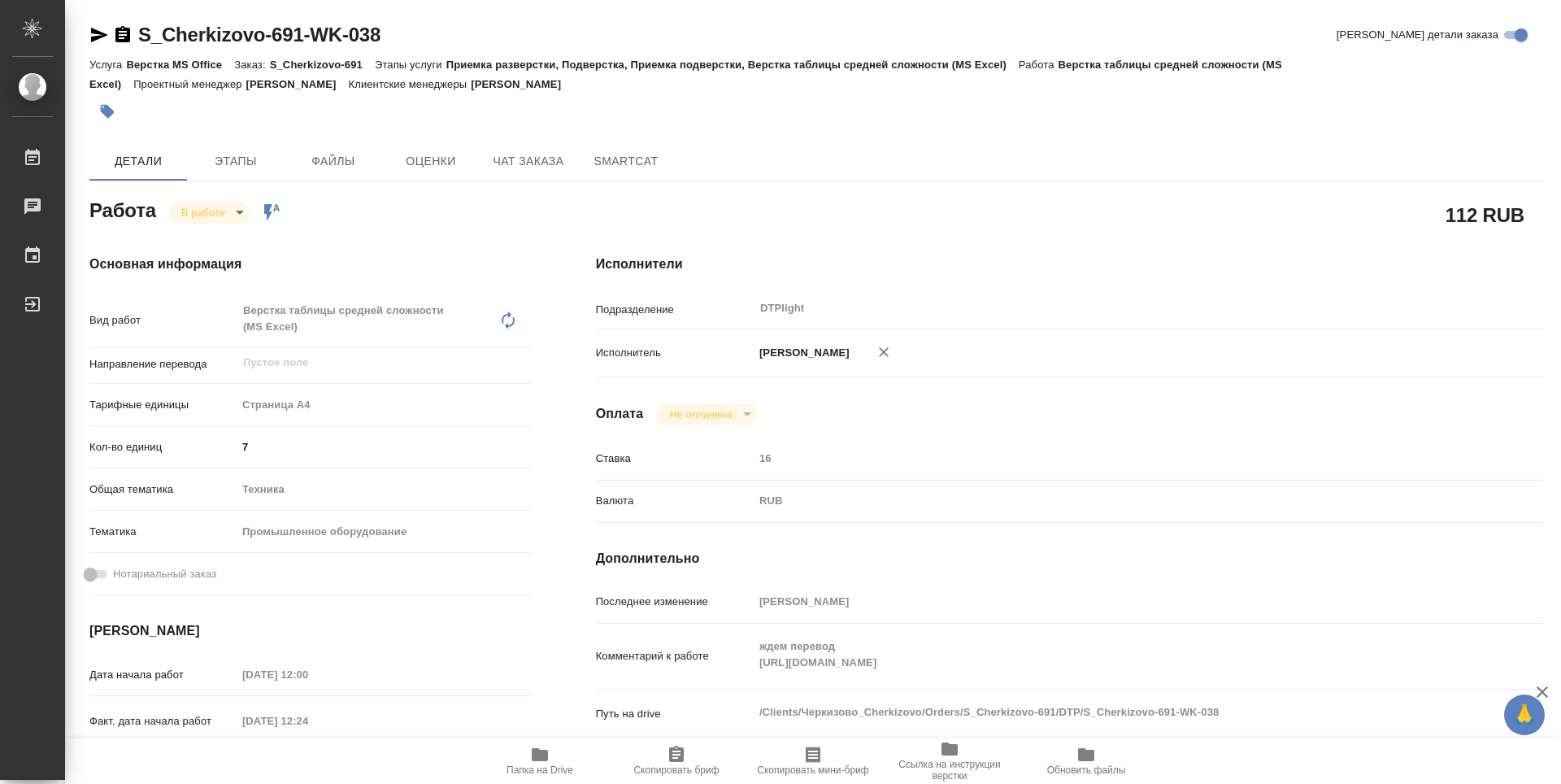
type textarea "x"
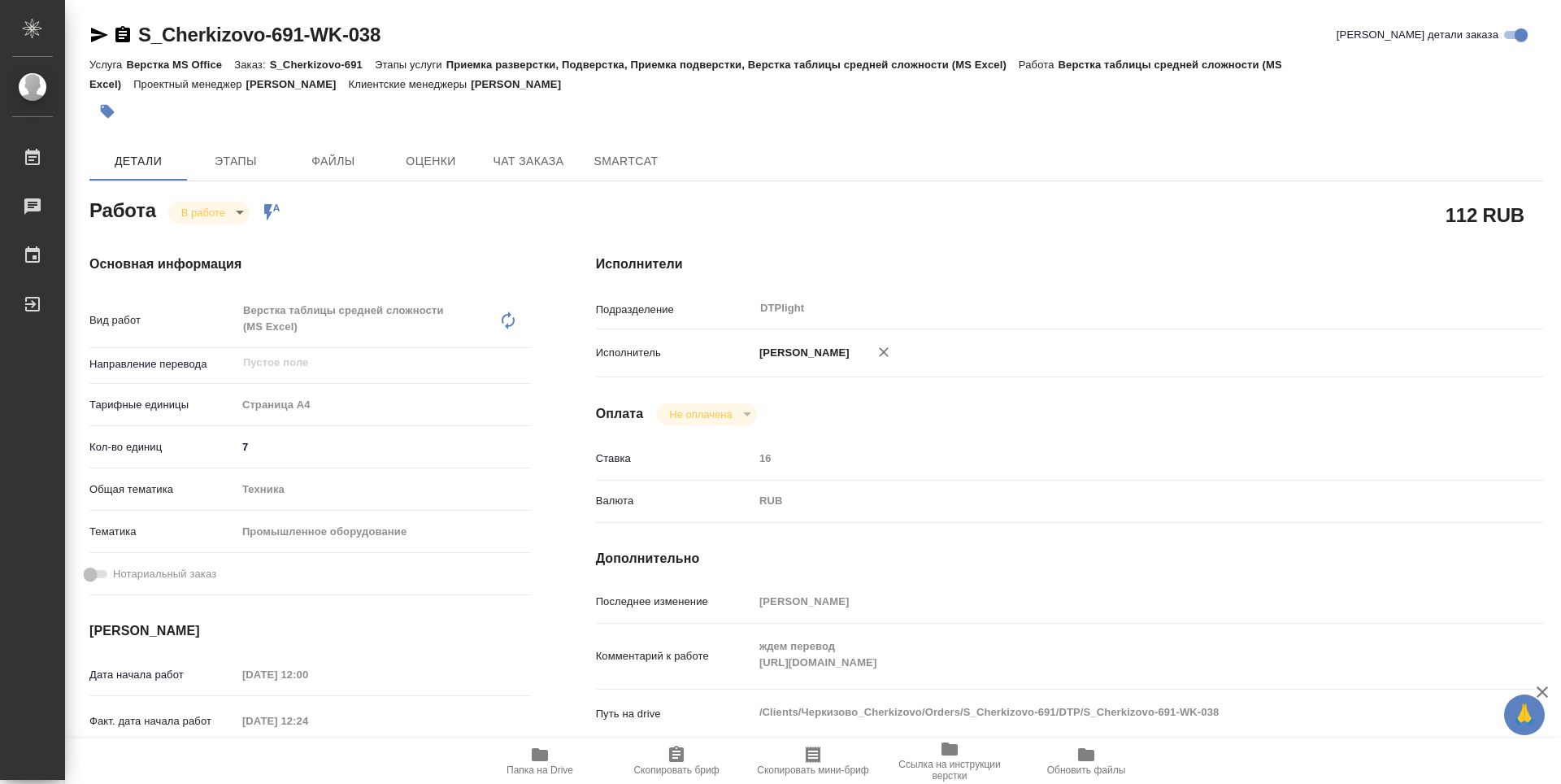
type textarea "x"
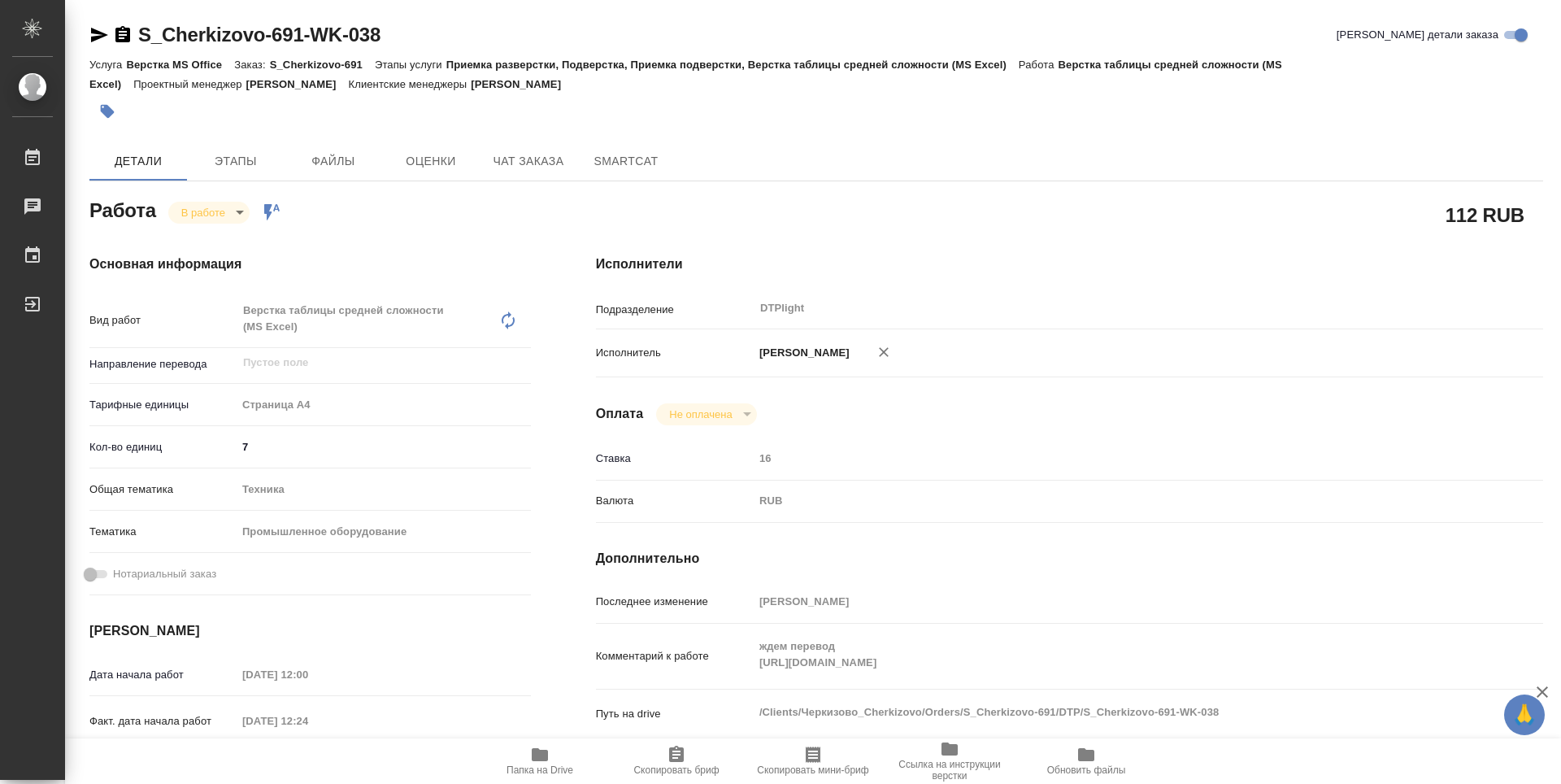
type textarea "x"
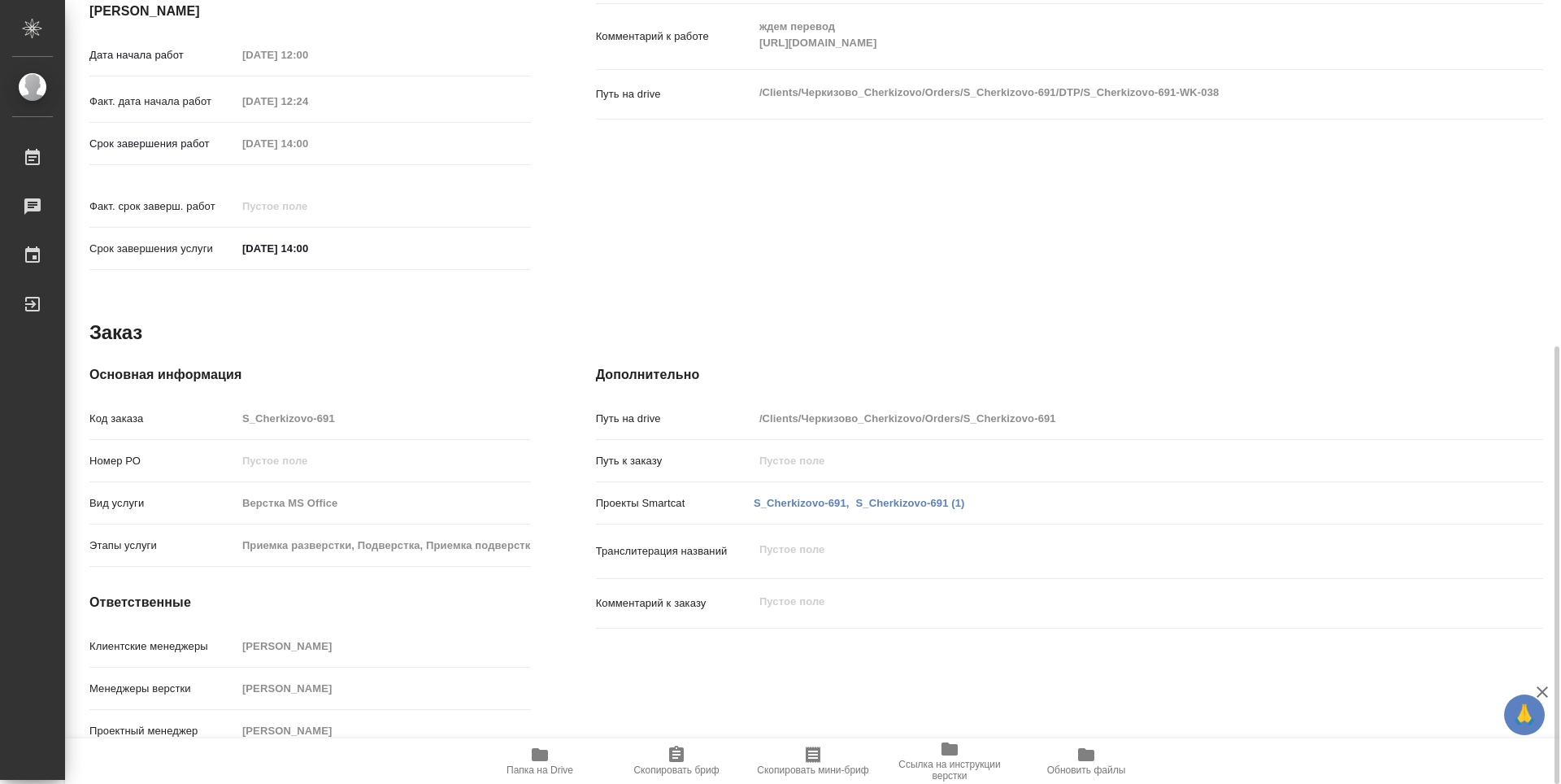
type textarea "x"
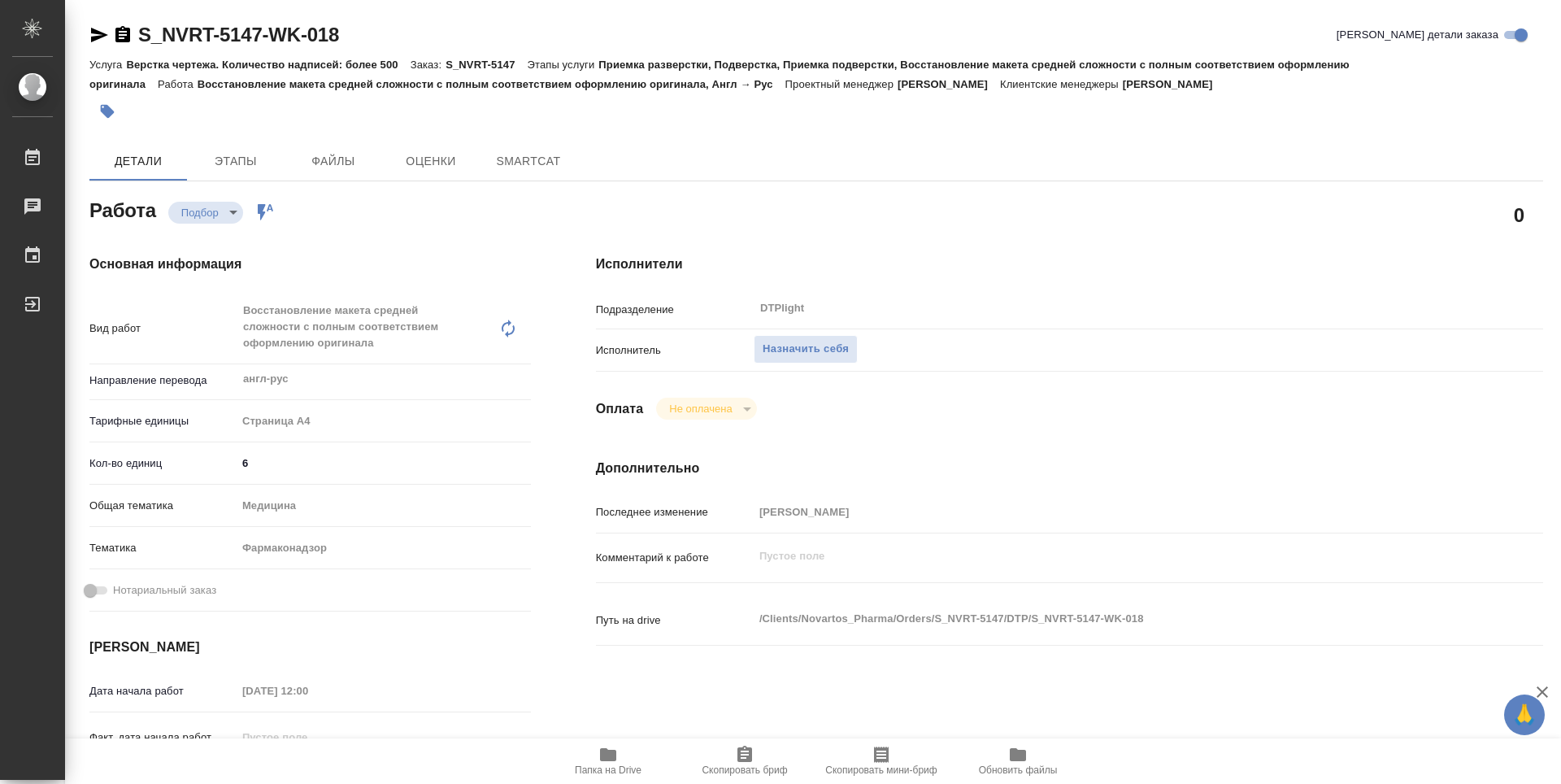
type textarea "x"
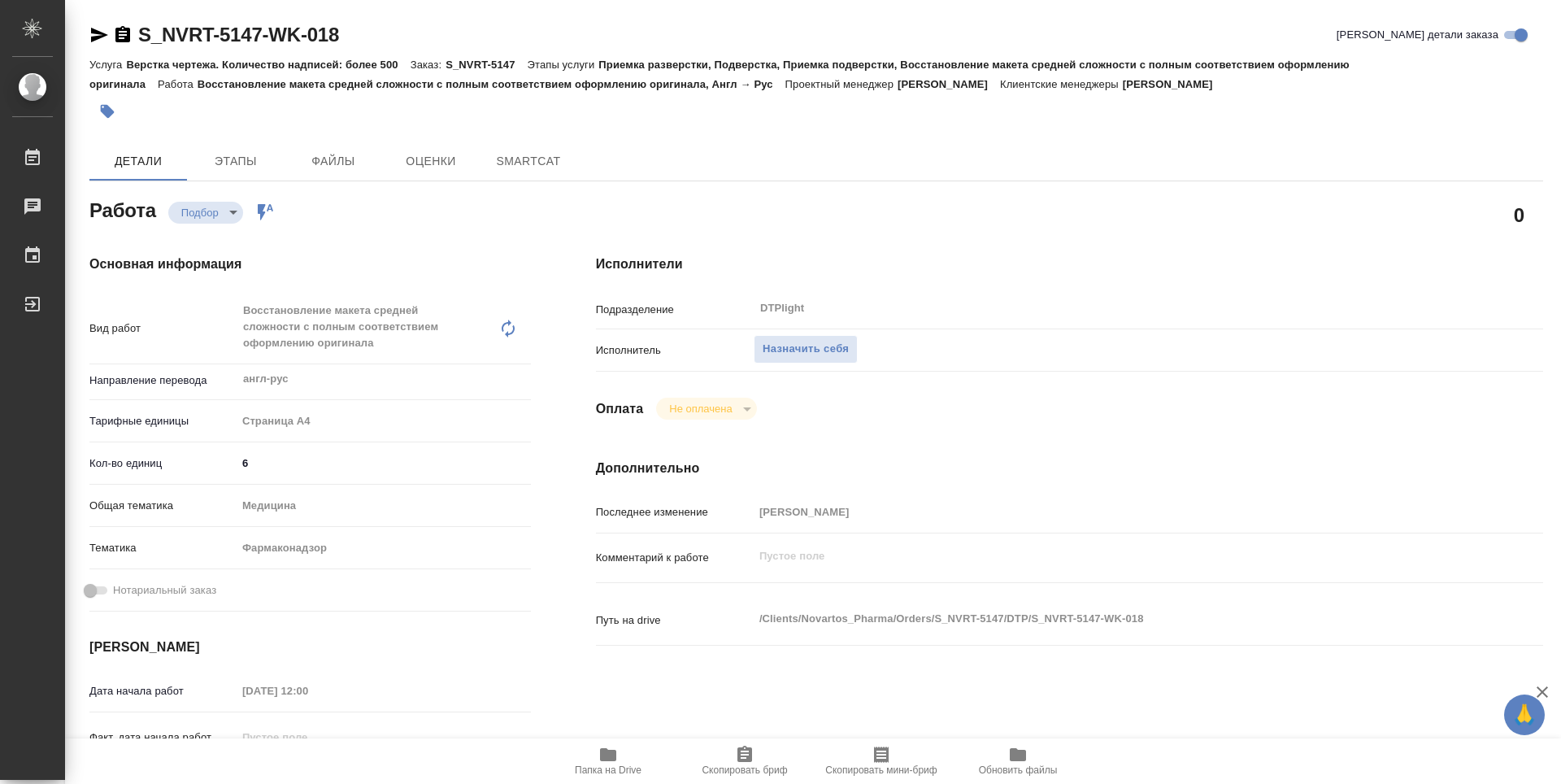
type textarea "x"
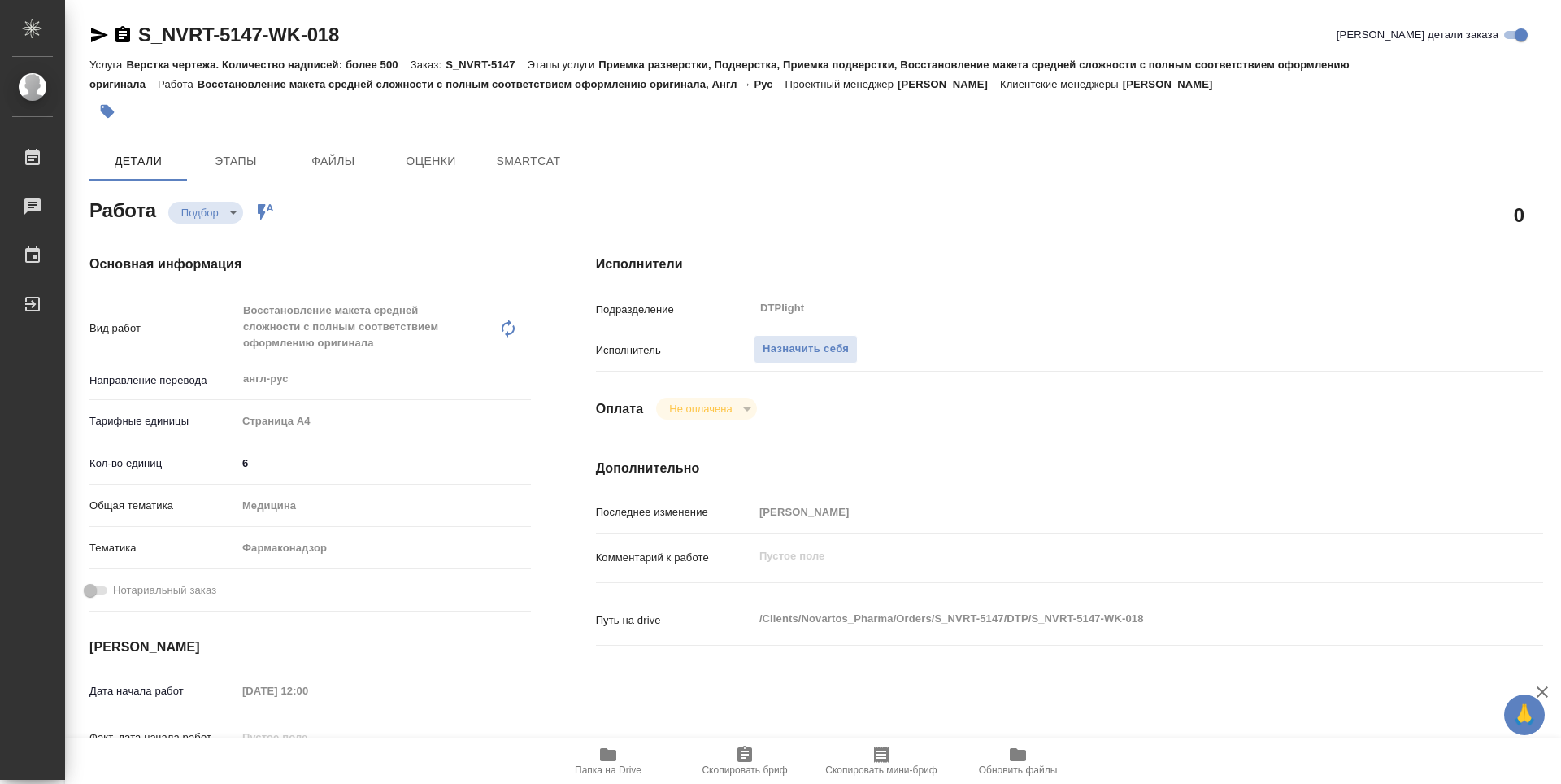
type textarea "x"
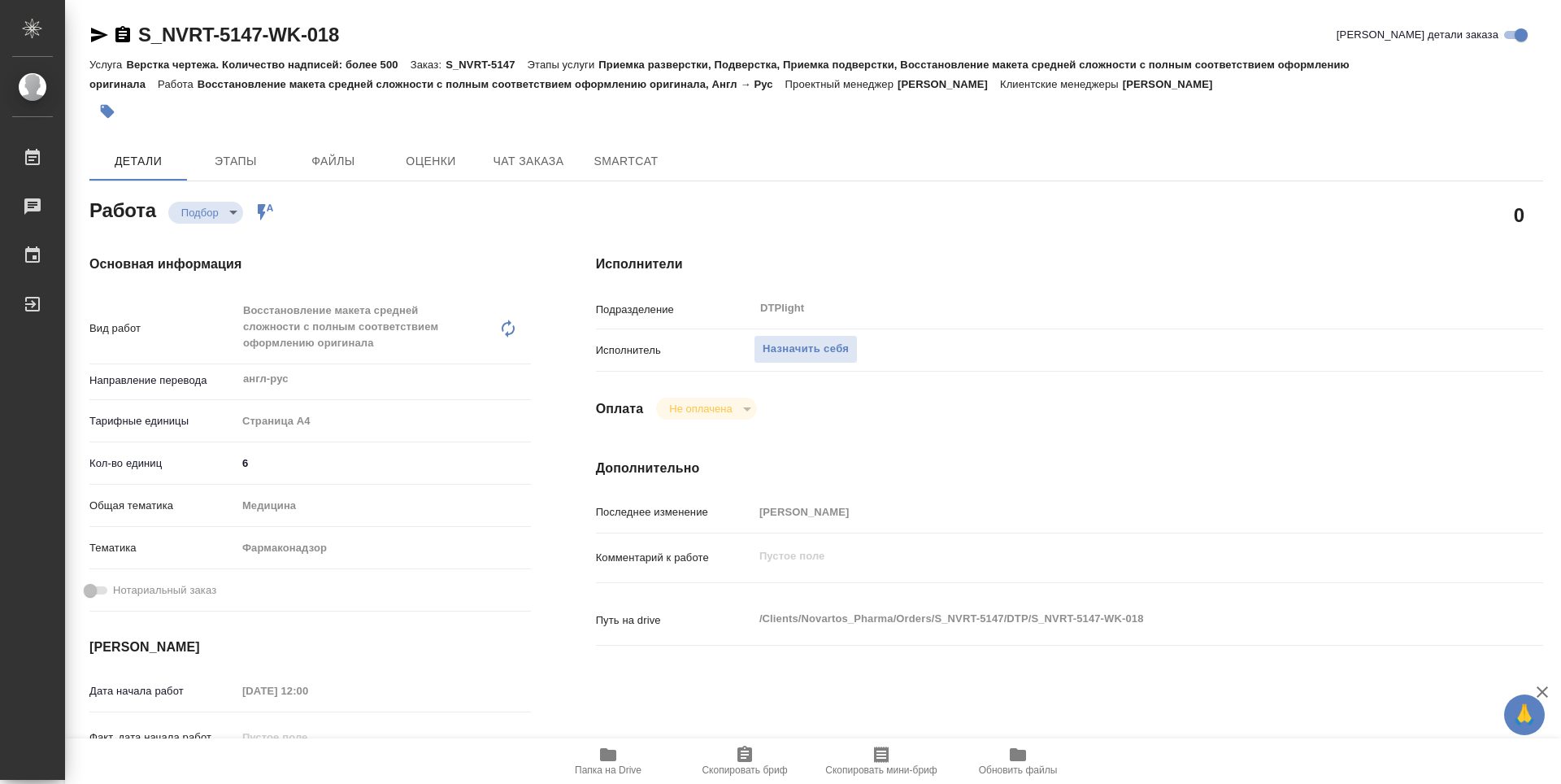
click at [630, 769] on span "Папка на Drive" at bounding box center [608, 770] width 67 height 12
type textarea "x"
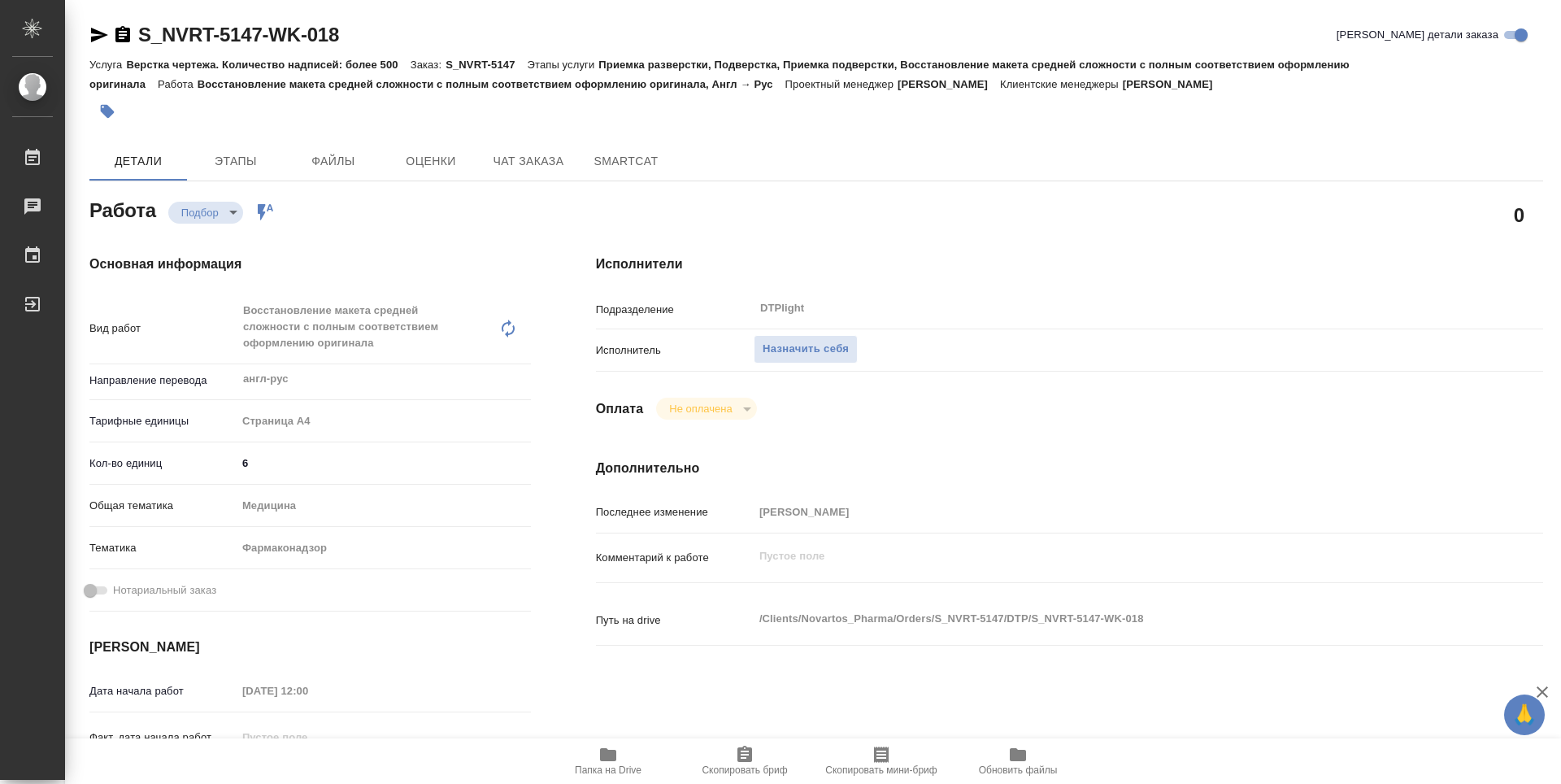
type textarea "x"
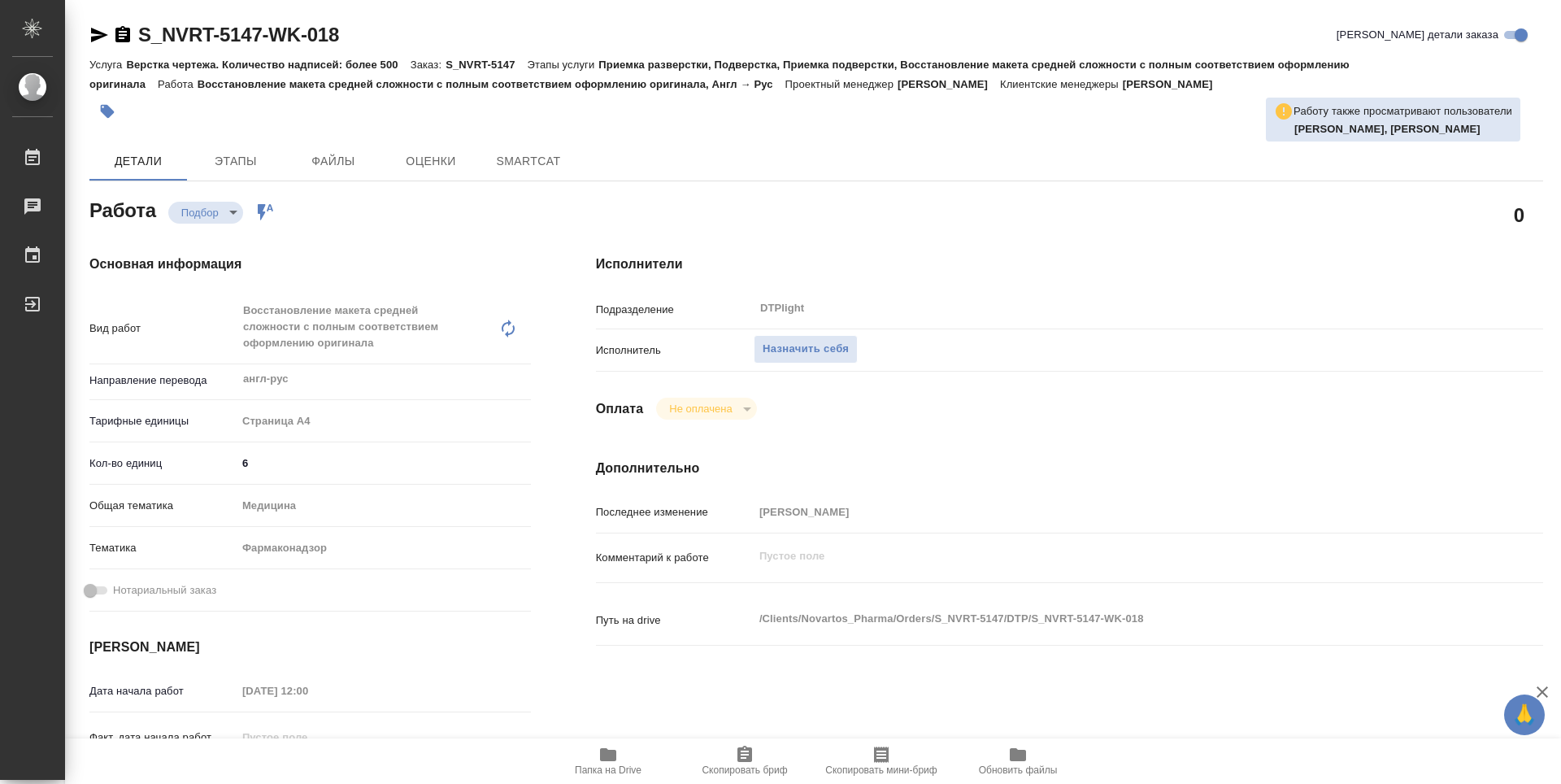
type textarea "x"
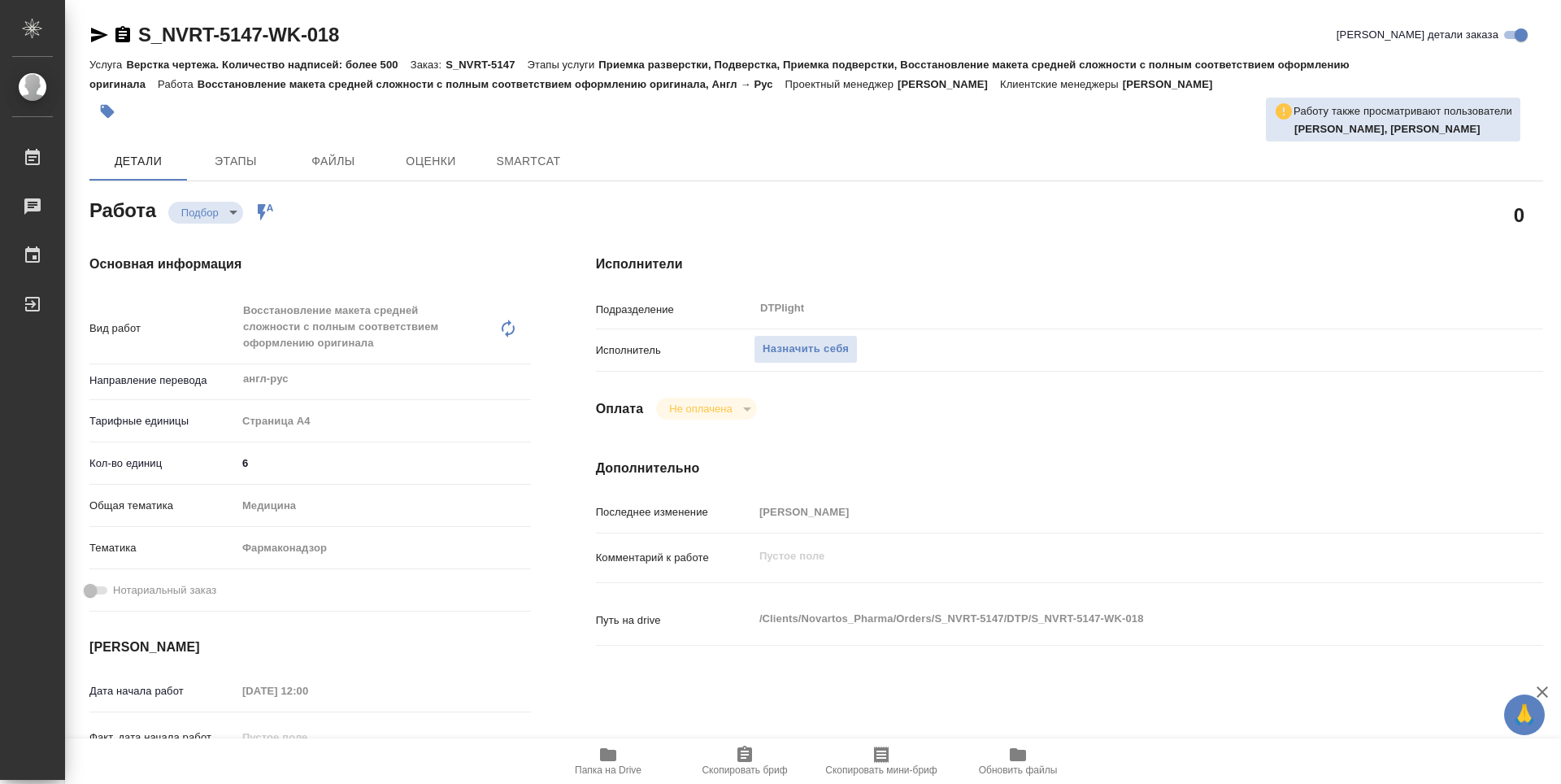
type textarea "x"
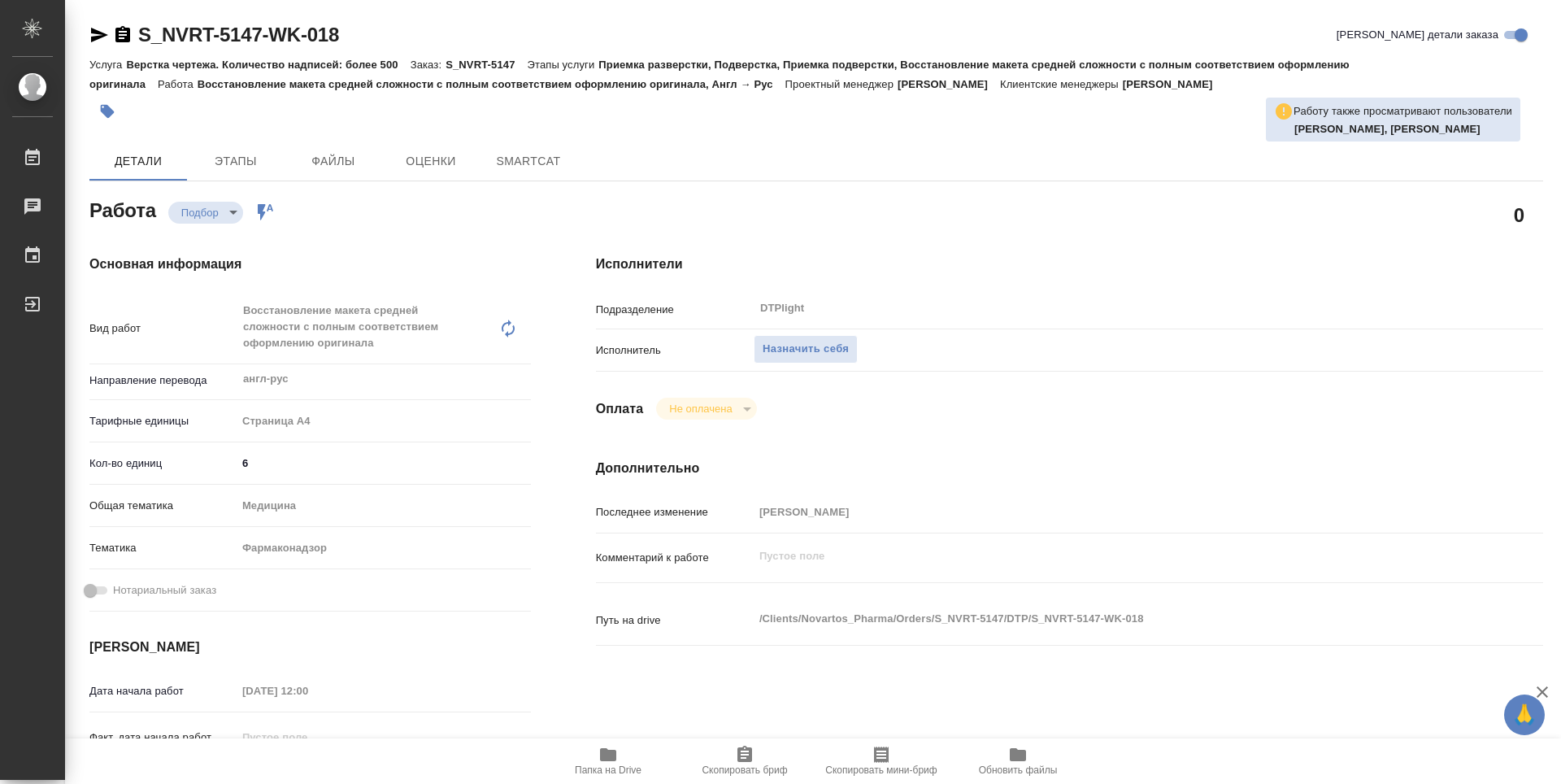
type textarea "x"
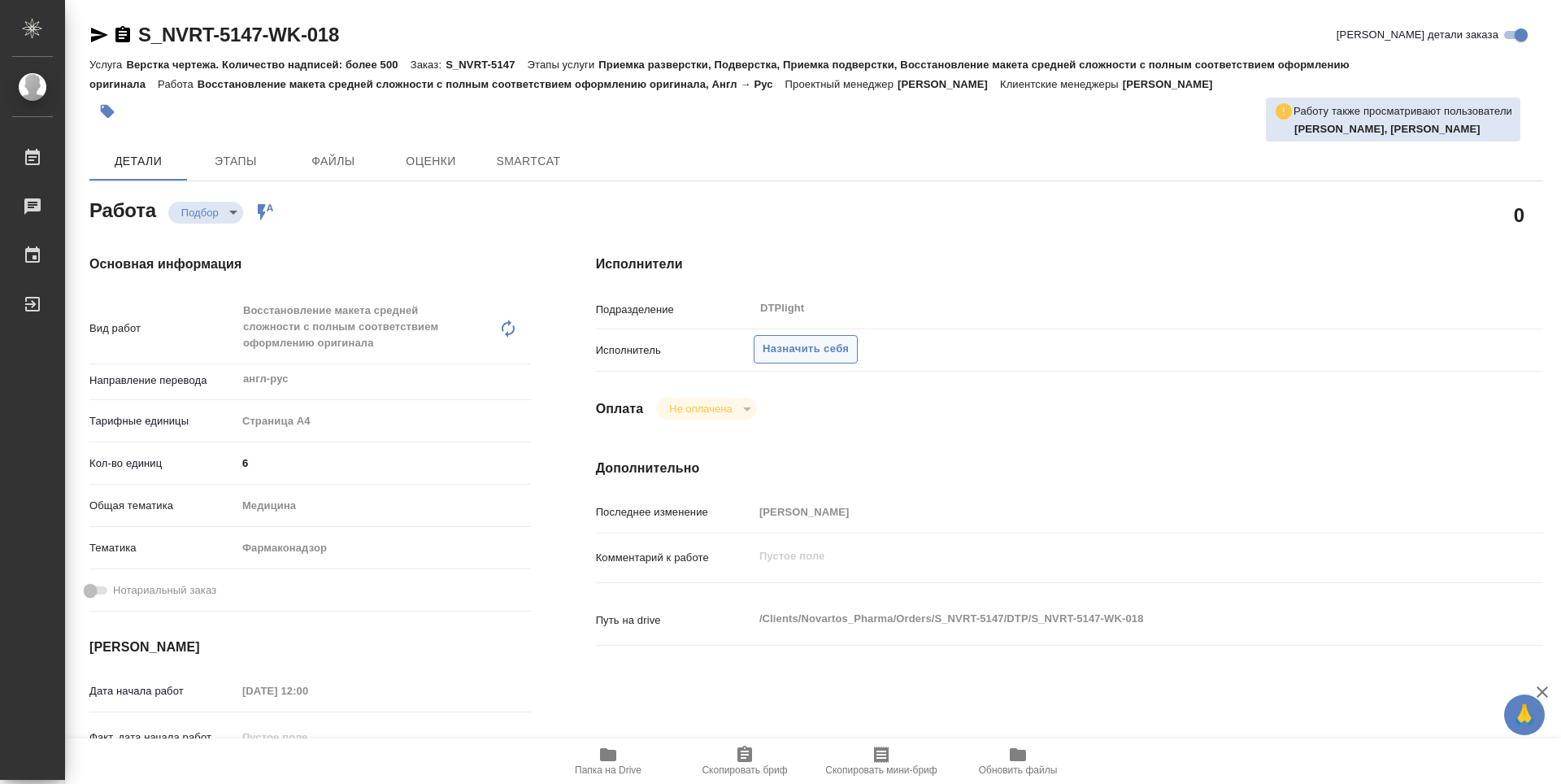
type textarea "x"
click at [841, 359] on button "Назначить себя" at bounding box center [805, 349] width 104 height 29
type textarea "x"
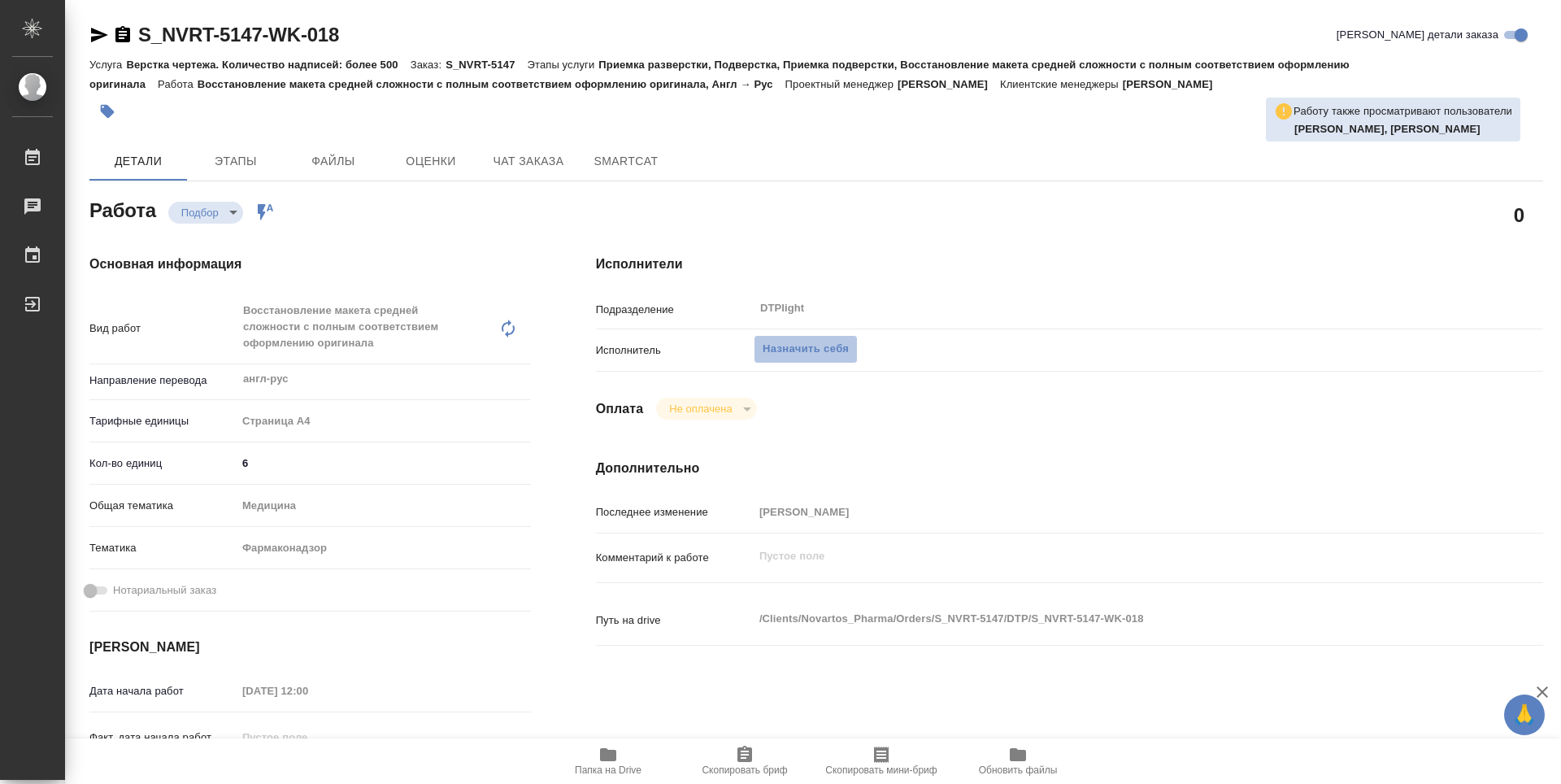
type textarea "x"
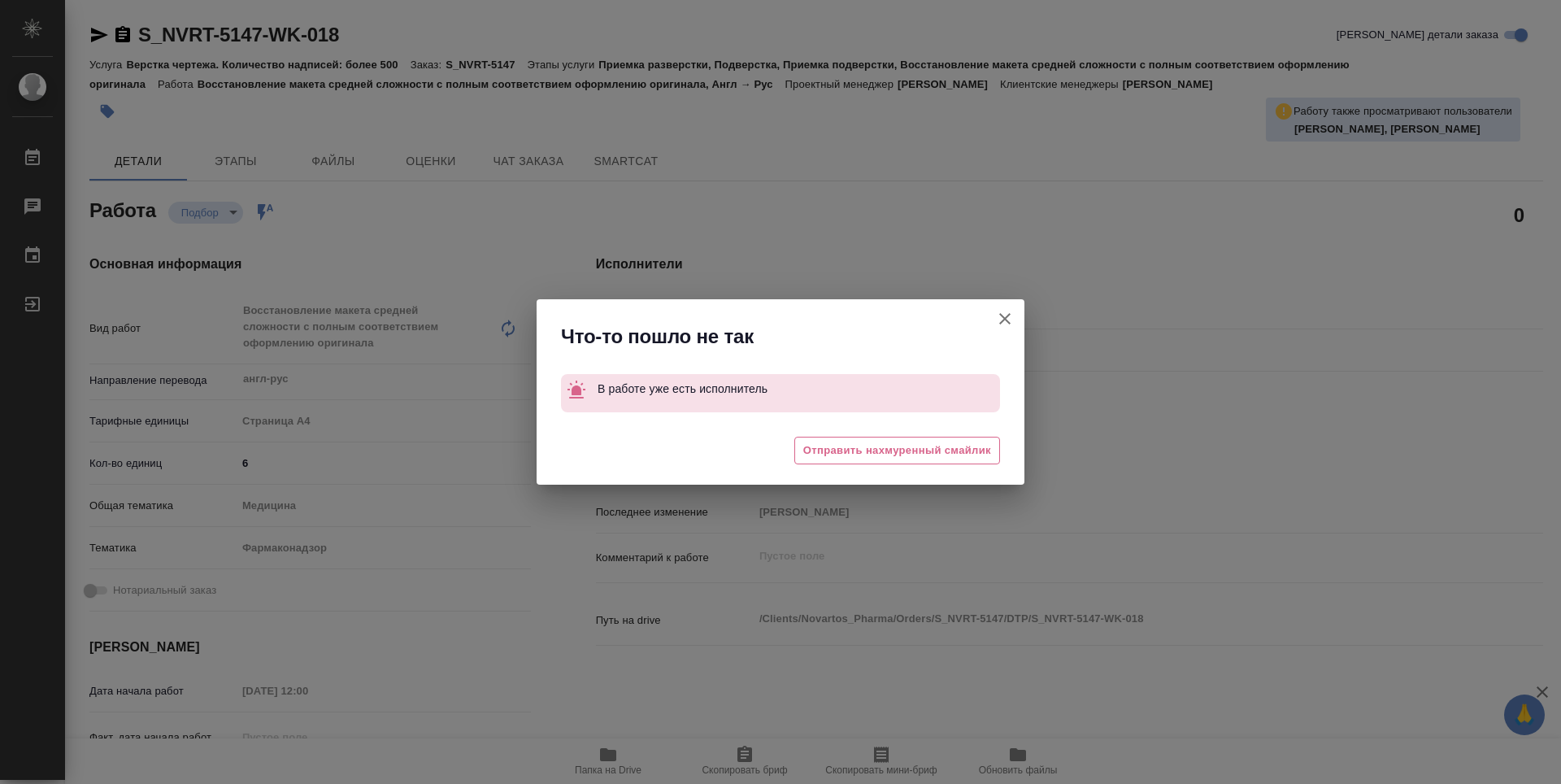
type textarea "x"
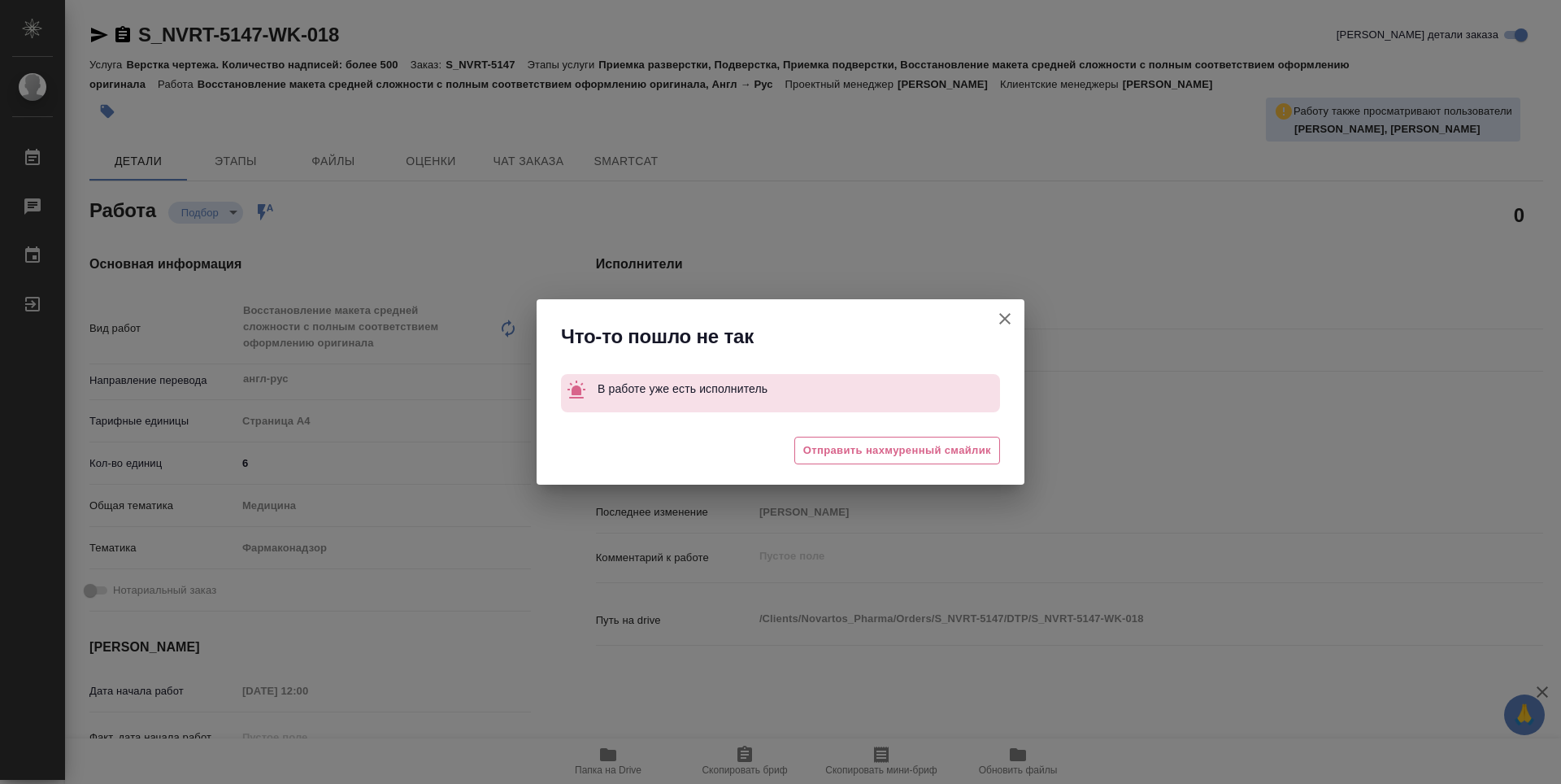
click at [1002, 314] on icon "button" at bounding box center [1005, 318] width 20 height 20
type textarea "x"
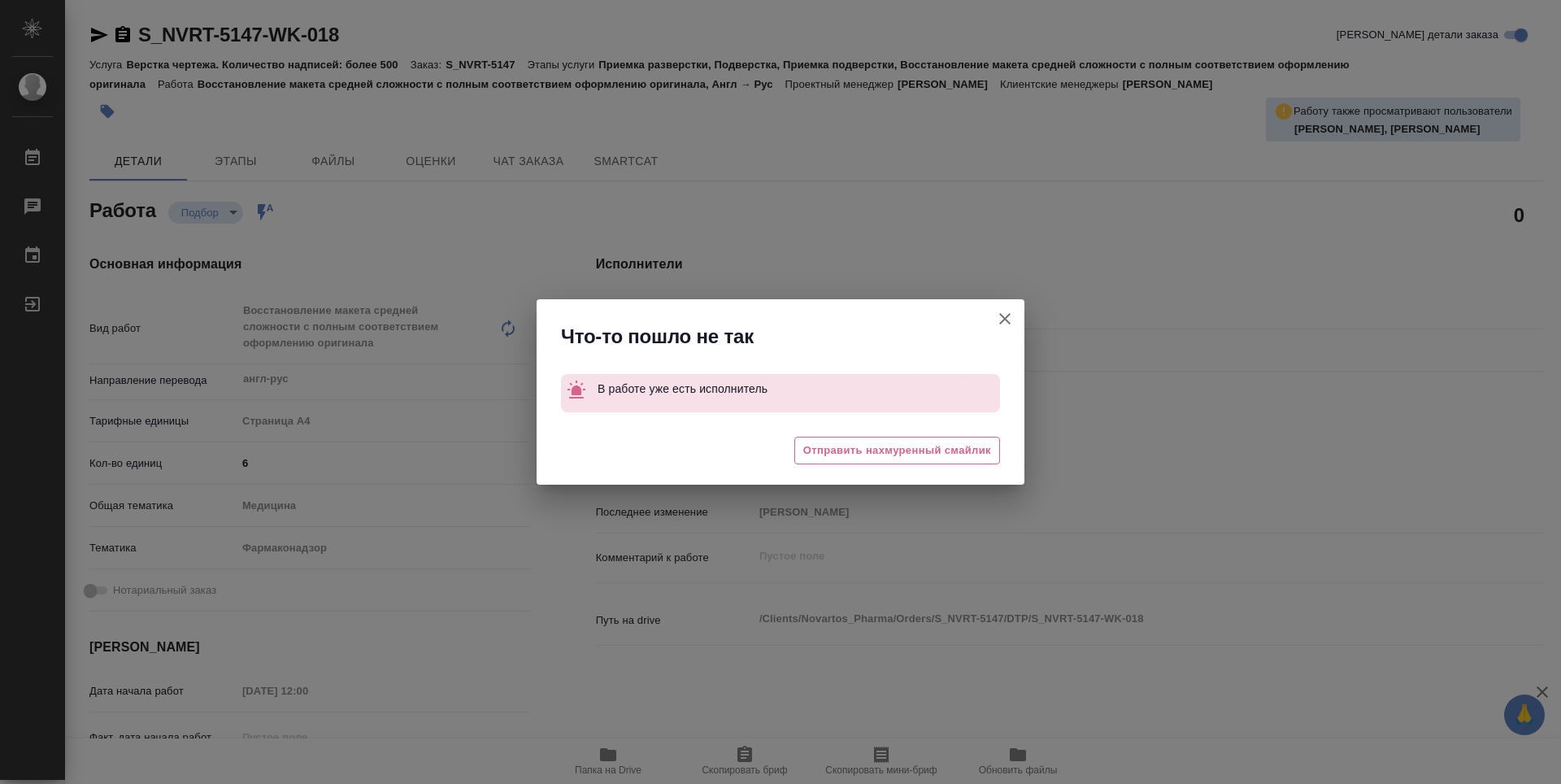
type textarea "x"
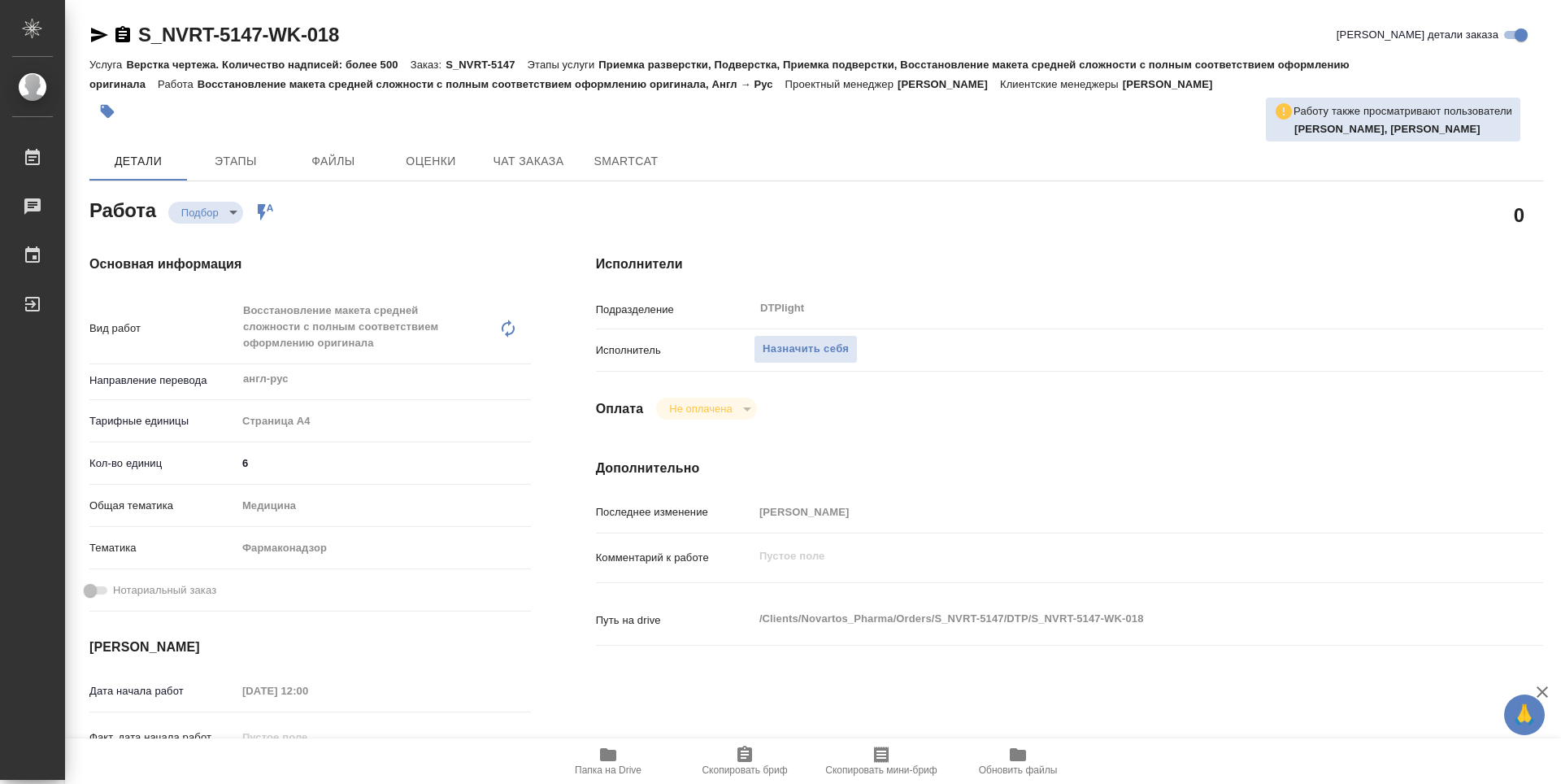
type textarea "x"
